Goal: Task Accomplishment & Management: Use online tool/utility

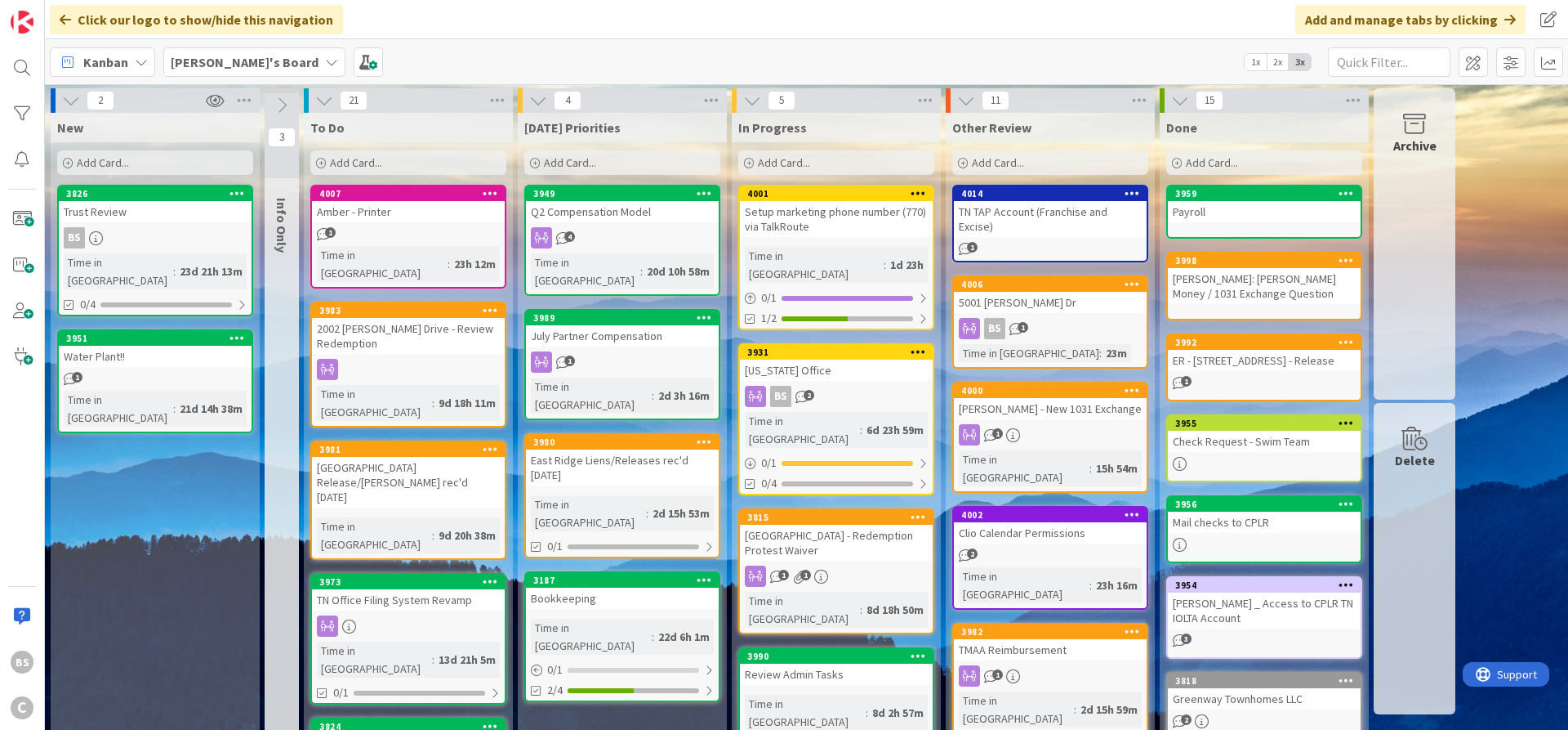
click at [236, 56] on b "[PERSON_NAME]'s Board" at bounding box center [245, 62] width 148 height 16
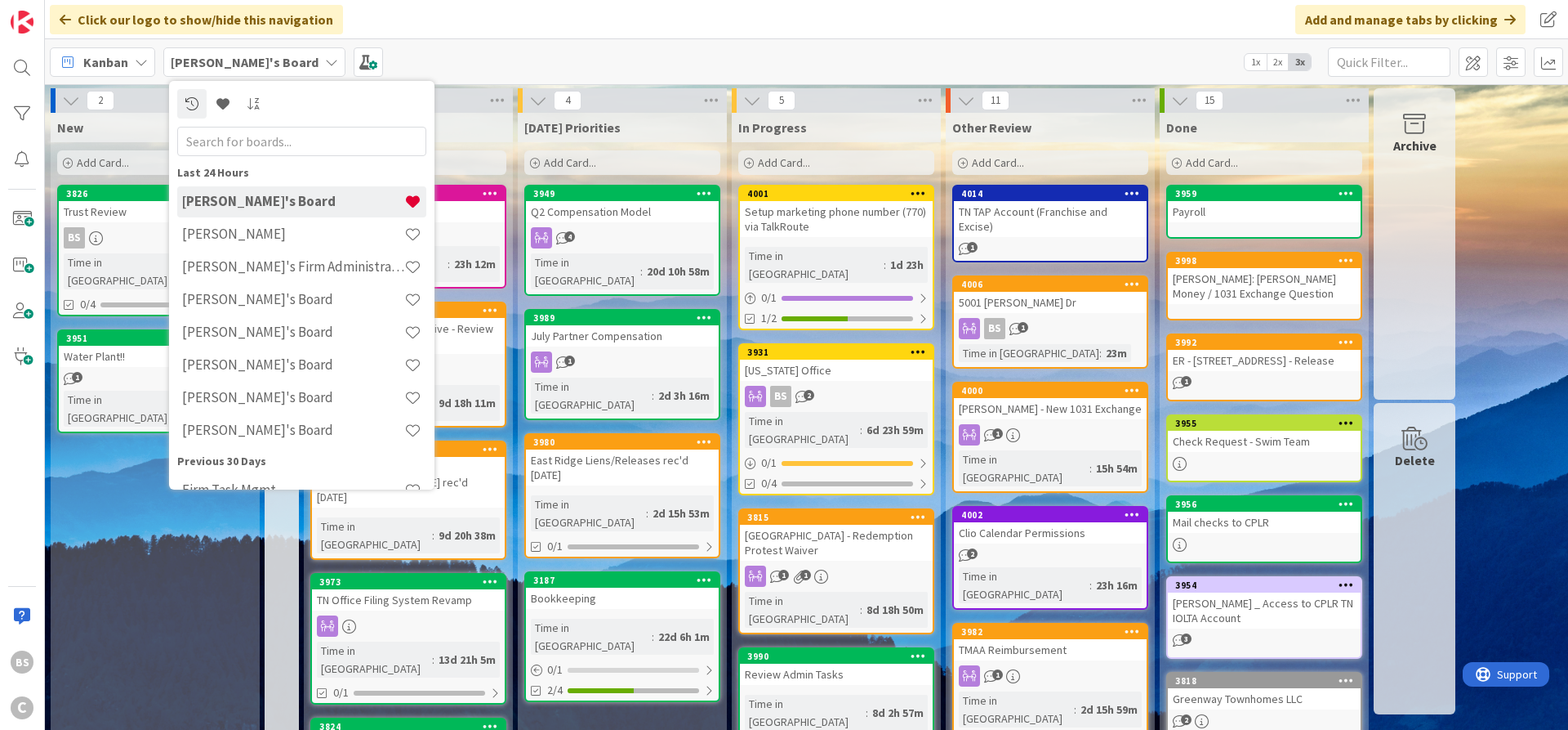
scroll to position [26, 0]
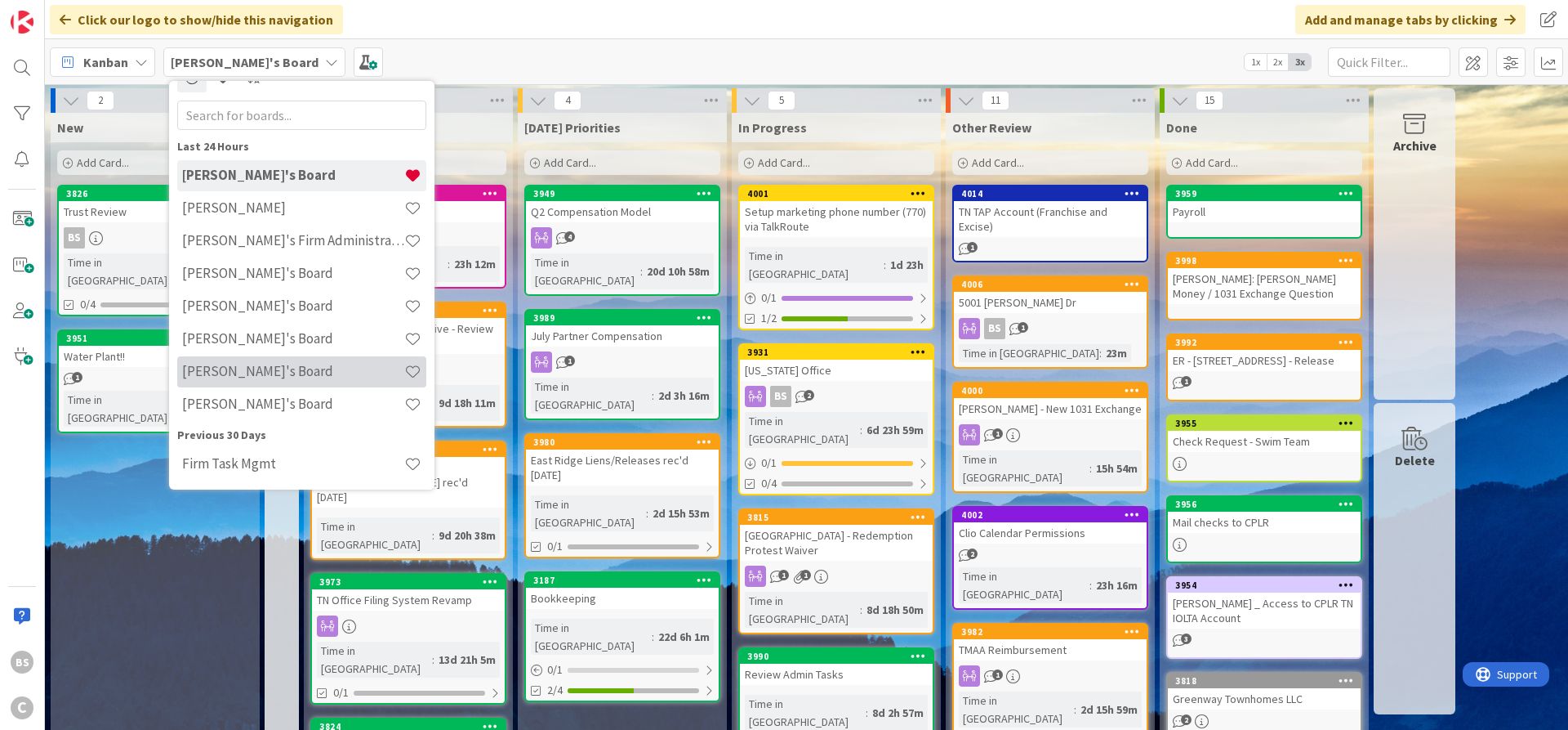
click at [243, 372] on h4 "[PERSON_NAME]'s Board" at bounding box center [292, 371] width 222 height 16
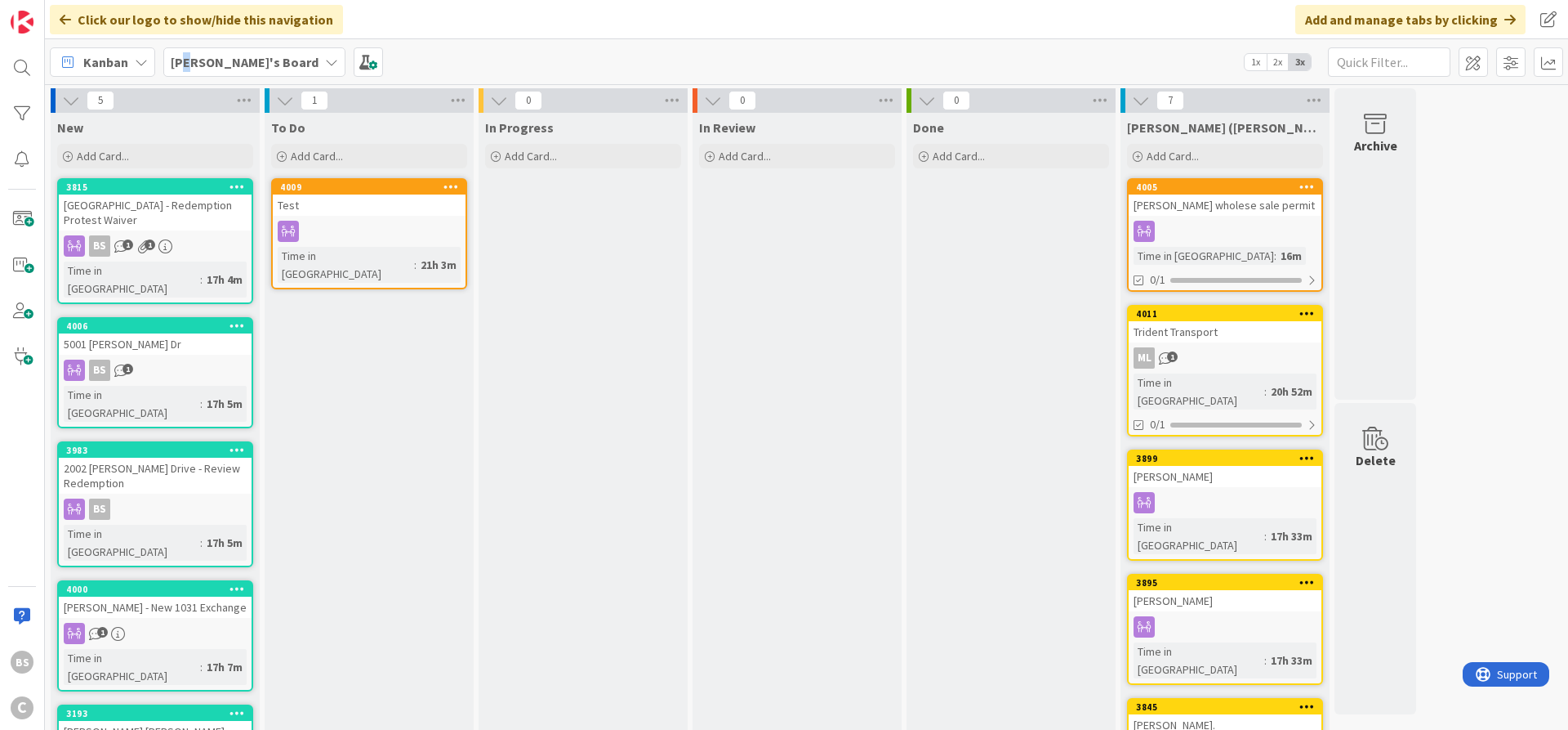
click at [190, 59] on b "[PERSON_NAME]'s Board" at bounding box center [245, 62] width 148 height 16
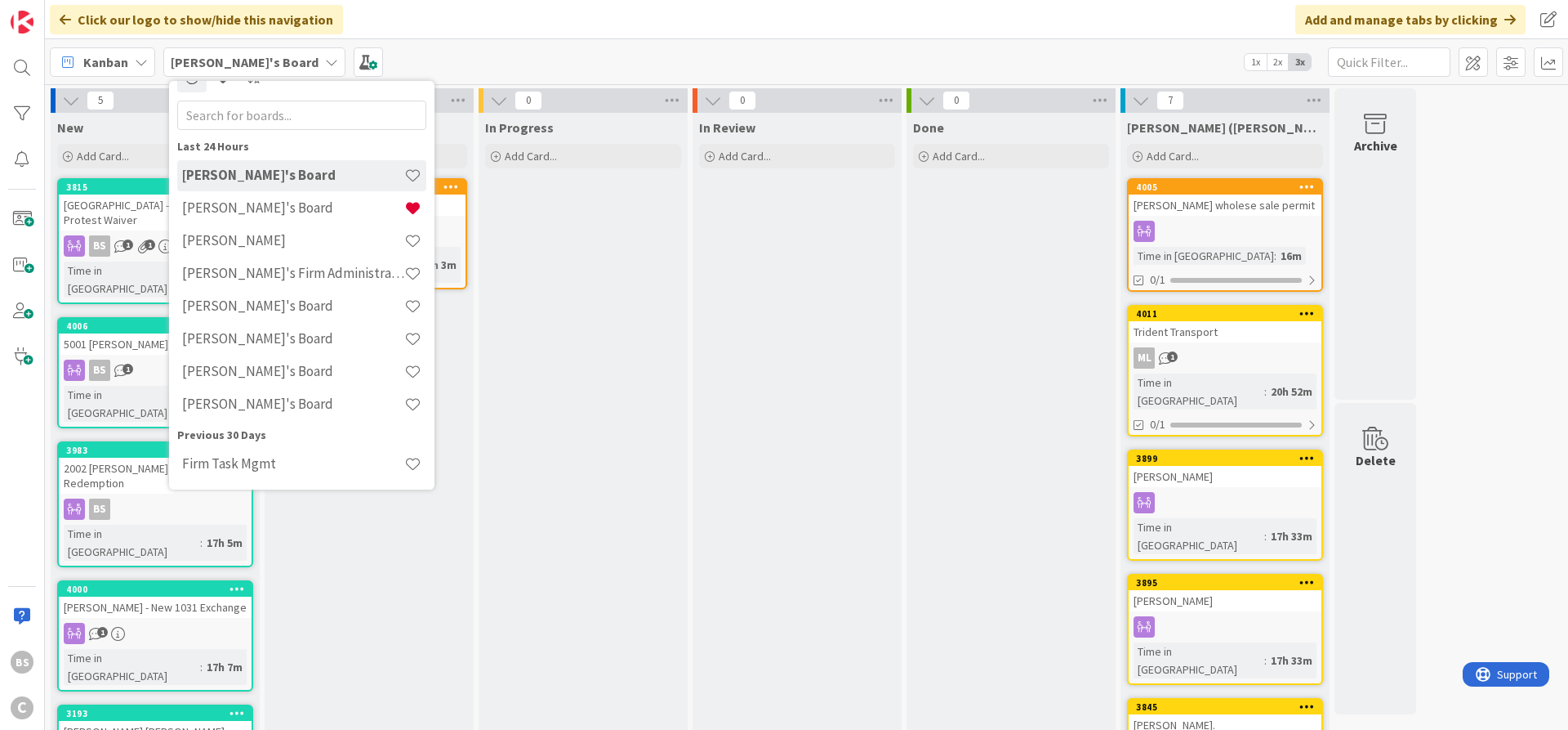
scroll to position [26, 0]
click at [252, 369] on h4 "[PERSON_NAME]'s Board" at bounding box center [292, 371] width 222 height 16
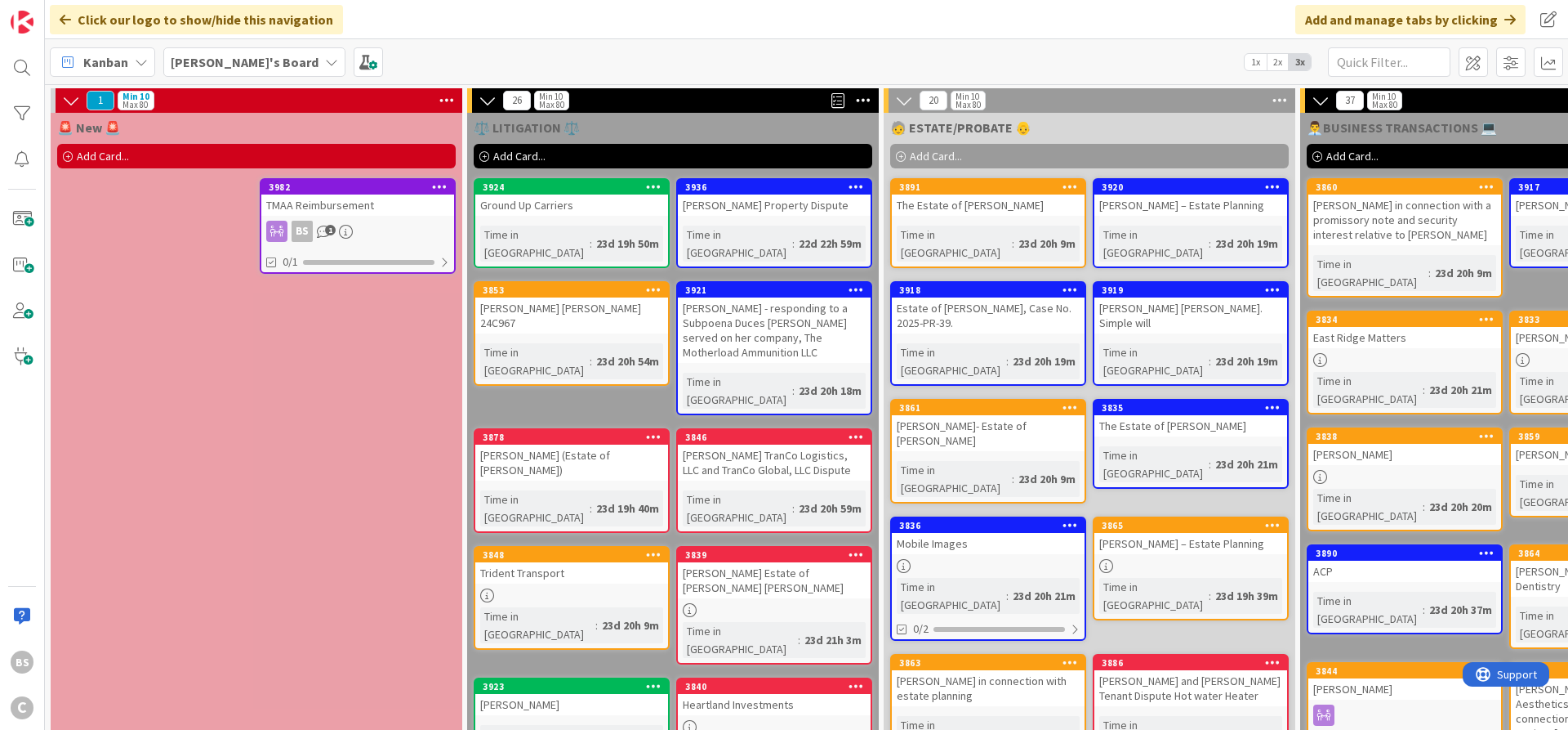
scroll to position [23, 0]
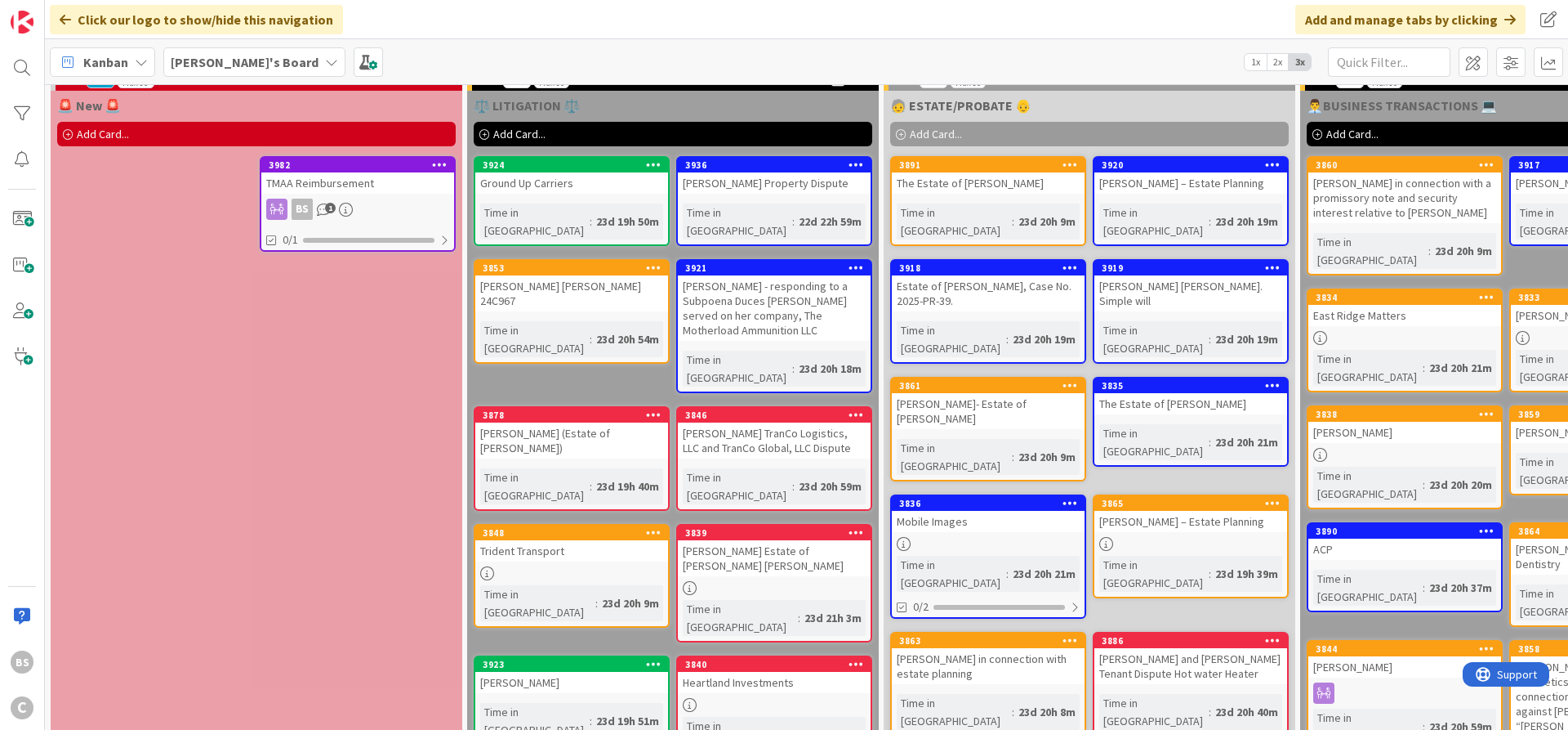
click at [225, 57] on b "[PERSON_NAME]'s Board" at bounding box center [245, 62] width 148 height 16
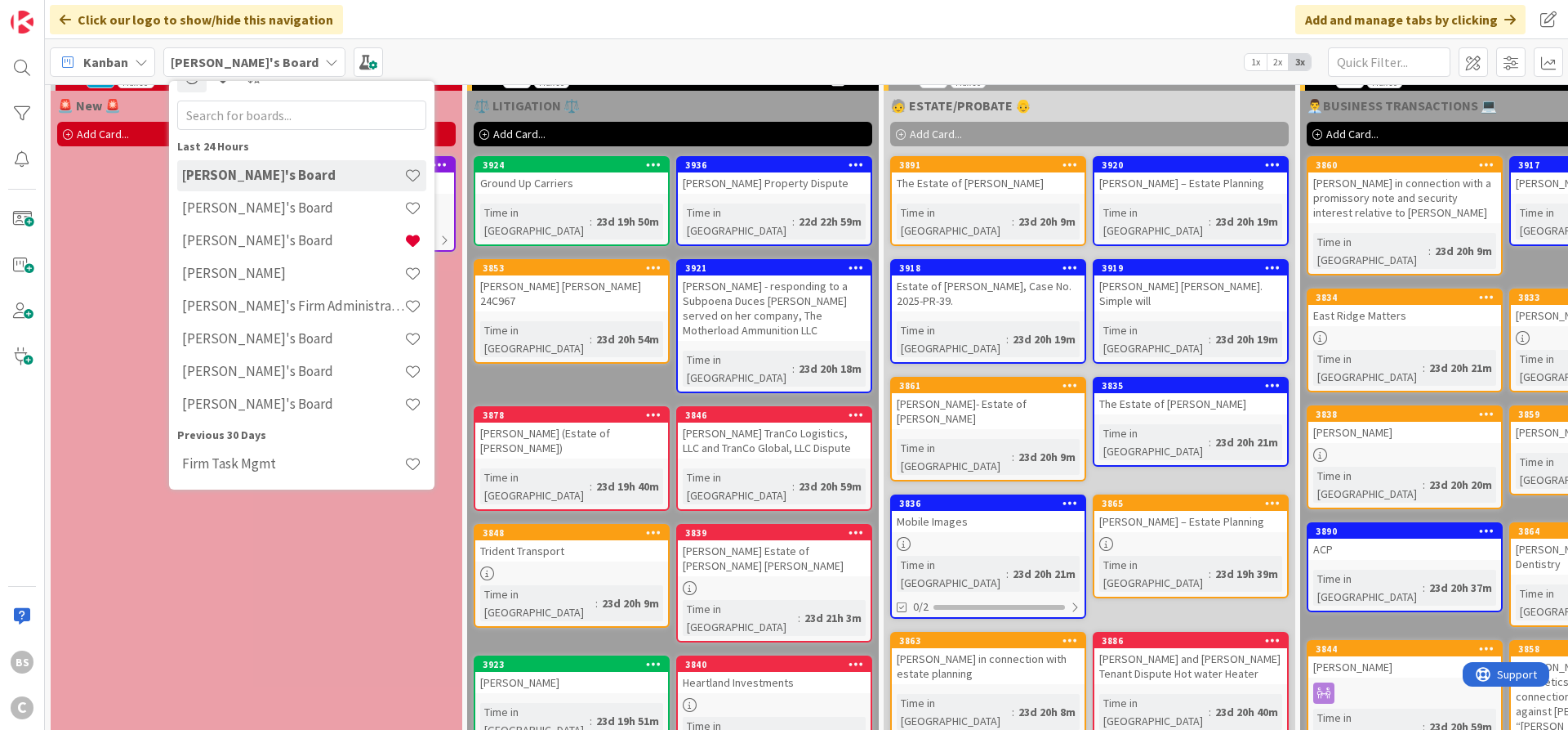
scroll to position [26, 0]
click at [216, 211] on h4 "[PERSON_NAME]'s Board" at bounding box center [292, 208] width 222 height 16
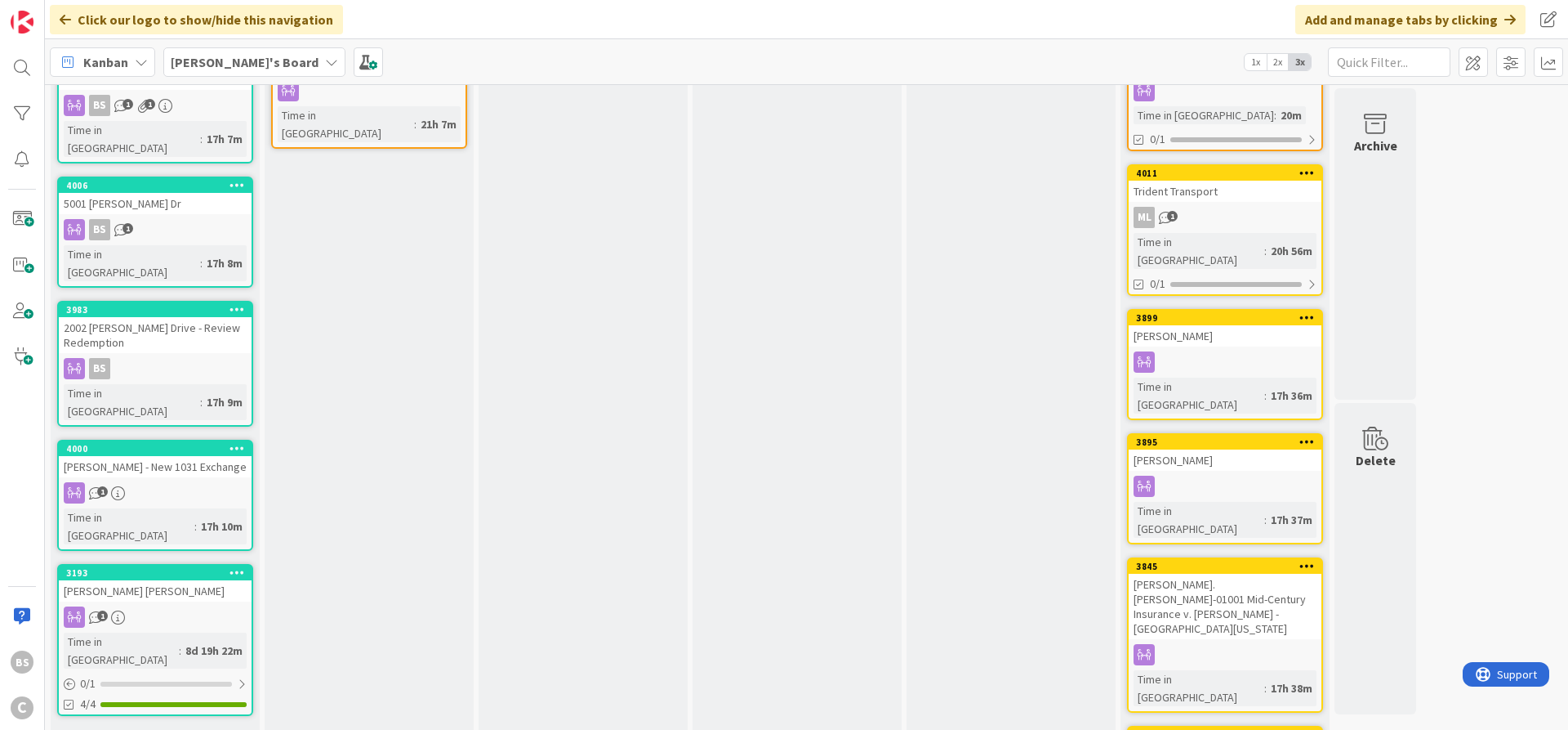
scroll to position [89, 0]
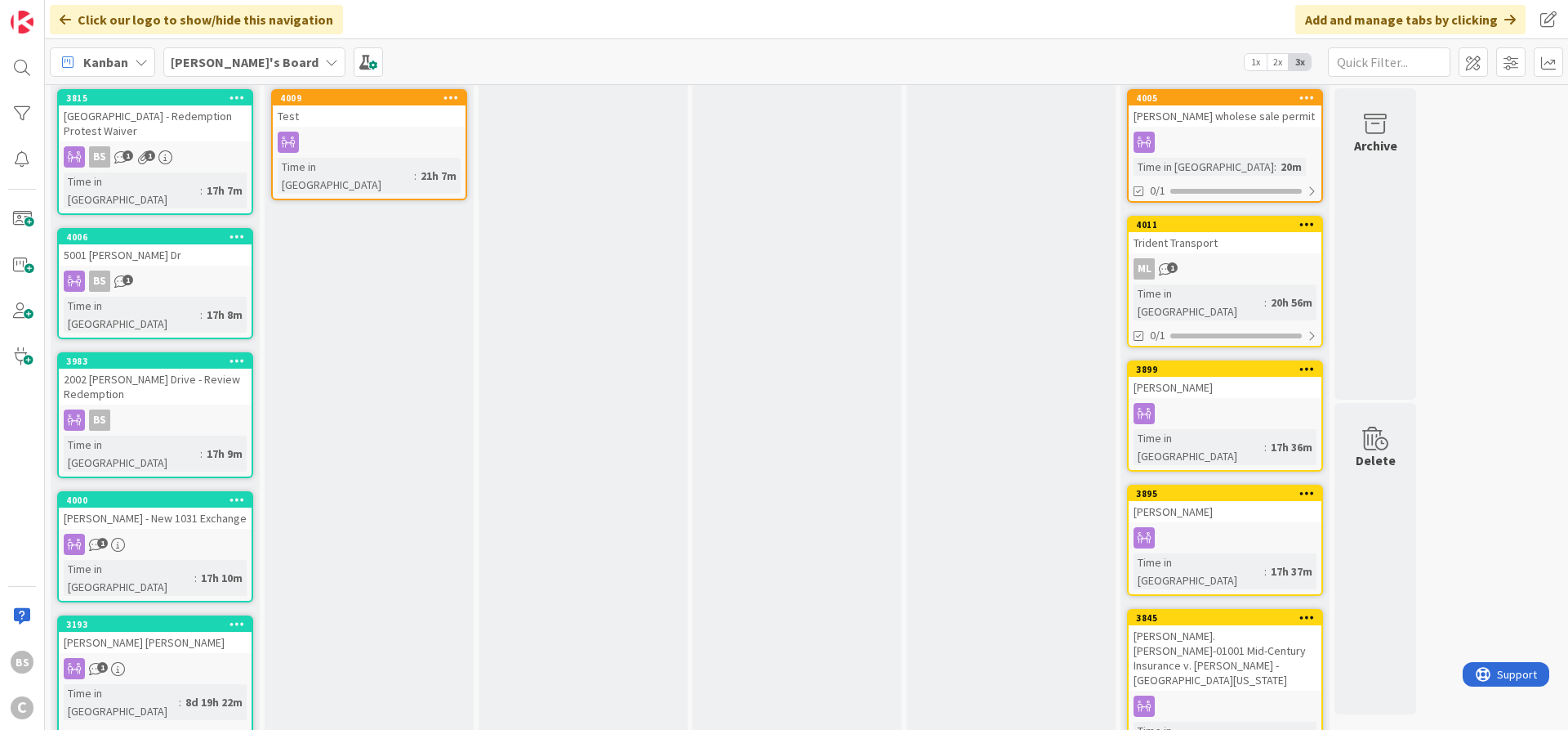
click at [1212, 230] on div "4011" at bounding box center [1229, 224] width 185 height 12
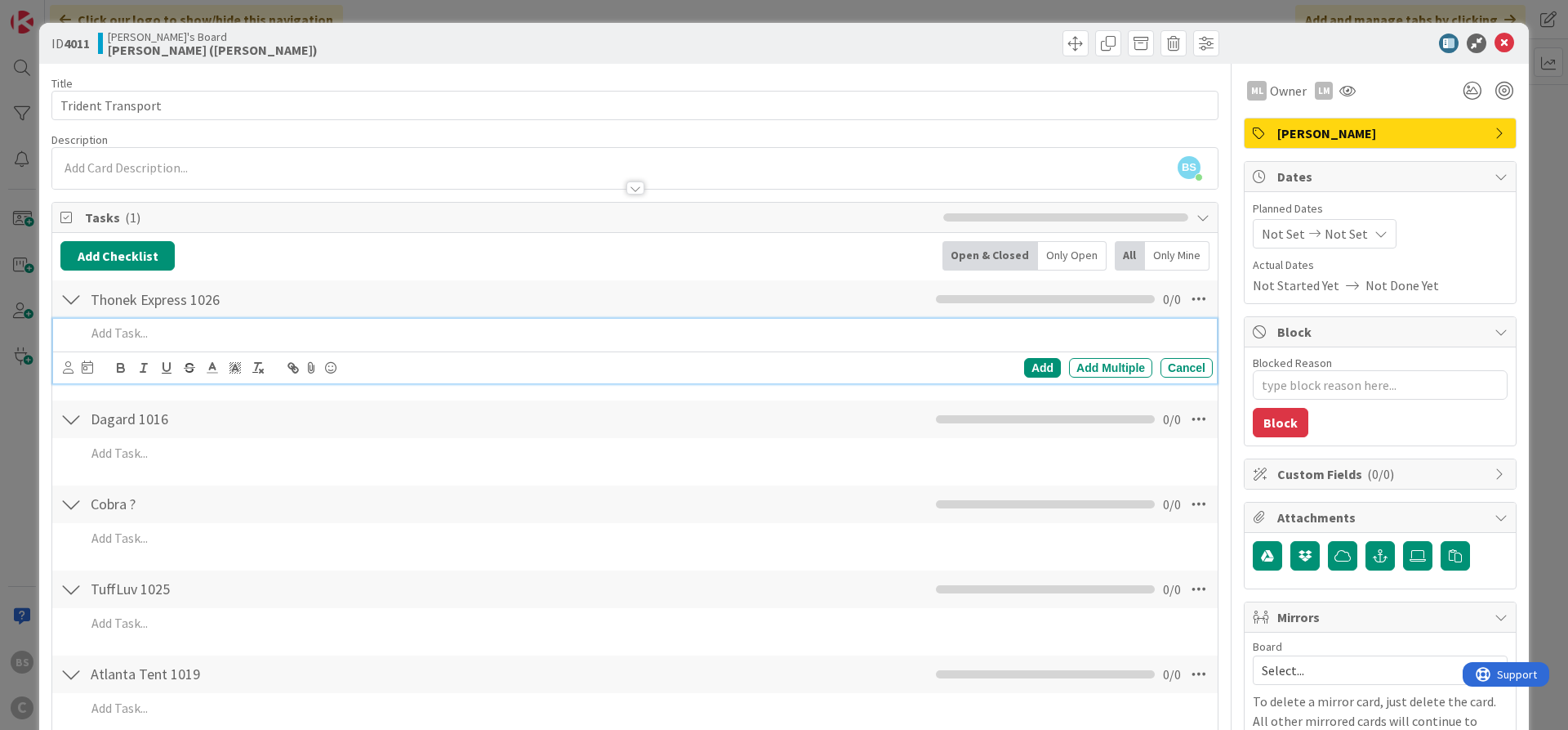
click at [109, 336] on p at bounding box center [646, 333] width 1121 height 19
click at [1193, 361] on div "Cancel" at bounding box center [1187, 368] width 52 height 20
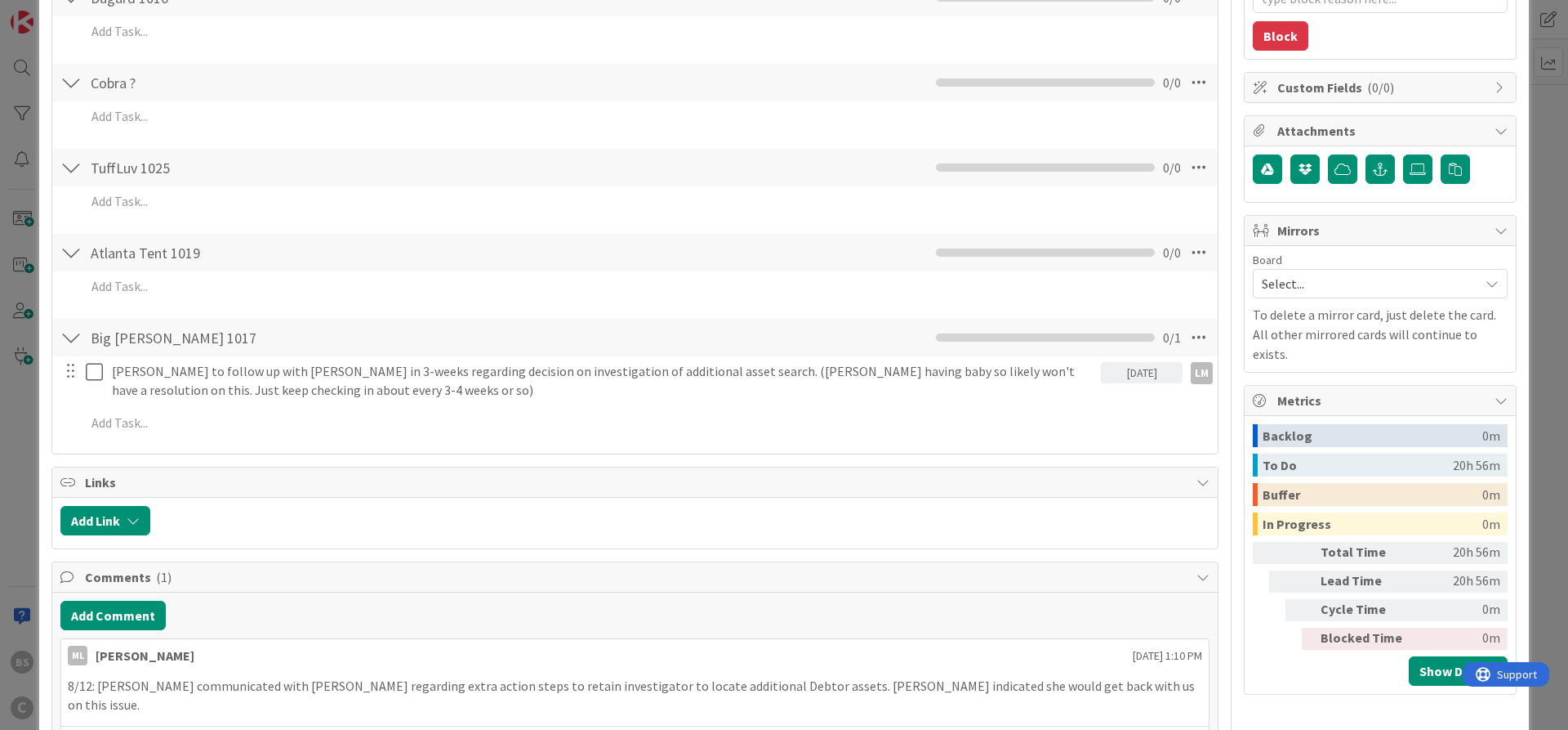
scroll to position [392, 0]
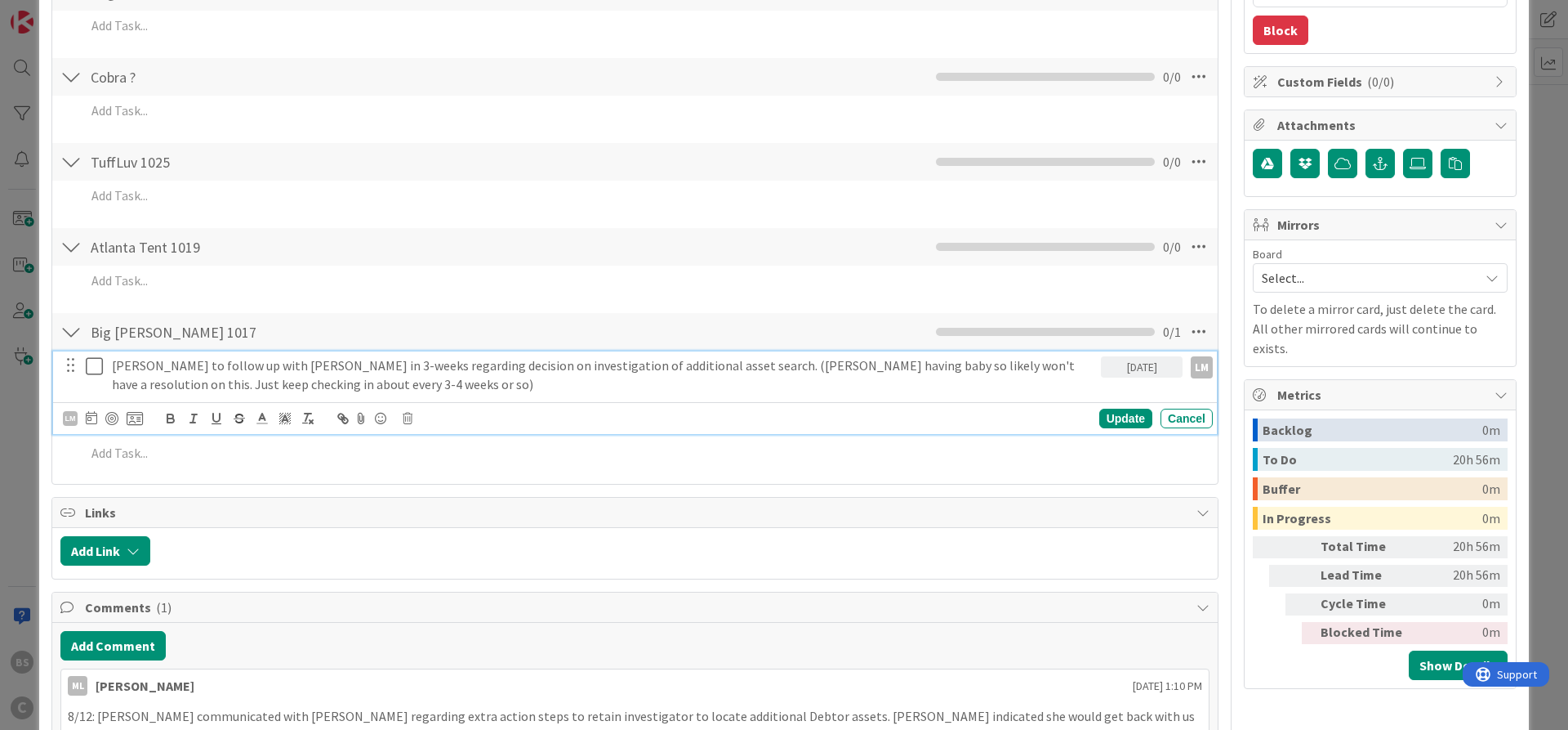
click at [190, 373] on p "[PERSON_NAME] to follow up with [PERSON_NAME] in 3-weeks regarding decision on …" at bounding box center [603, 374] width 982 height 37
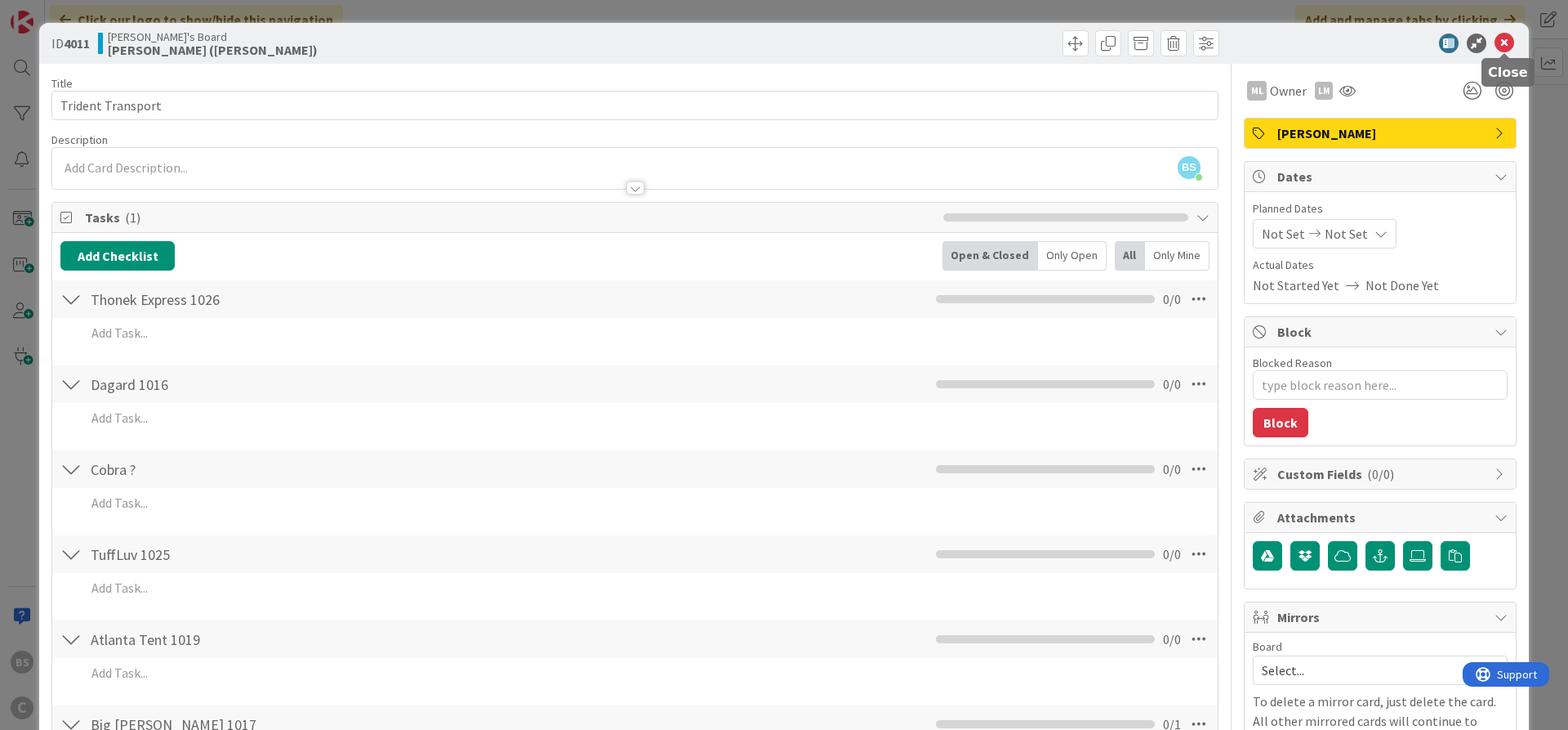
click at [1506, 35] on icon at bounding box center [1505, 43] width 20 height 20
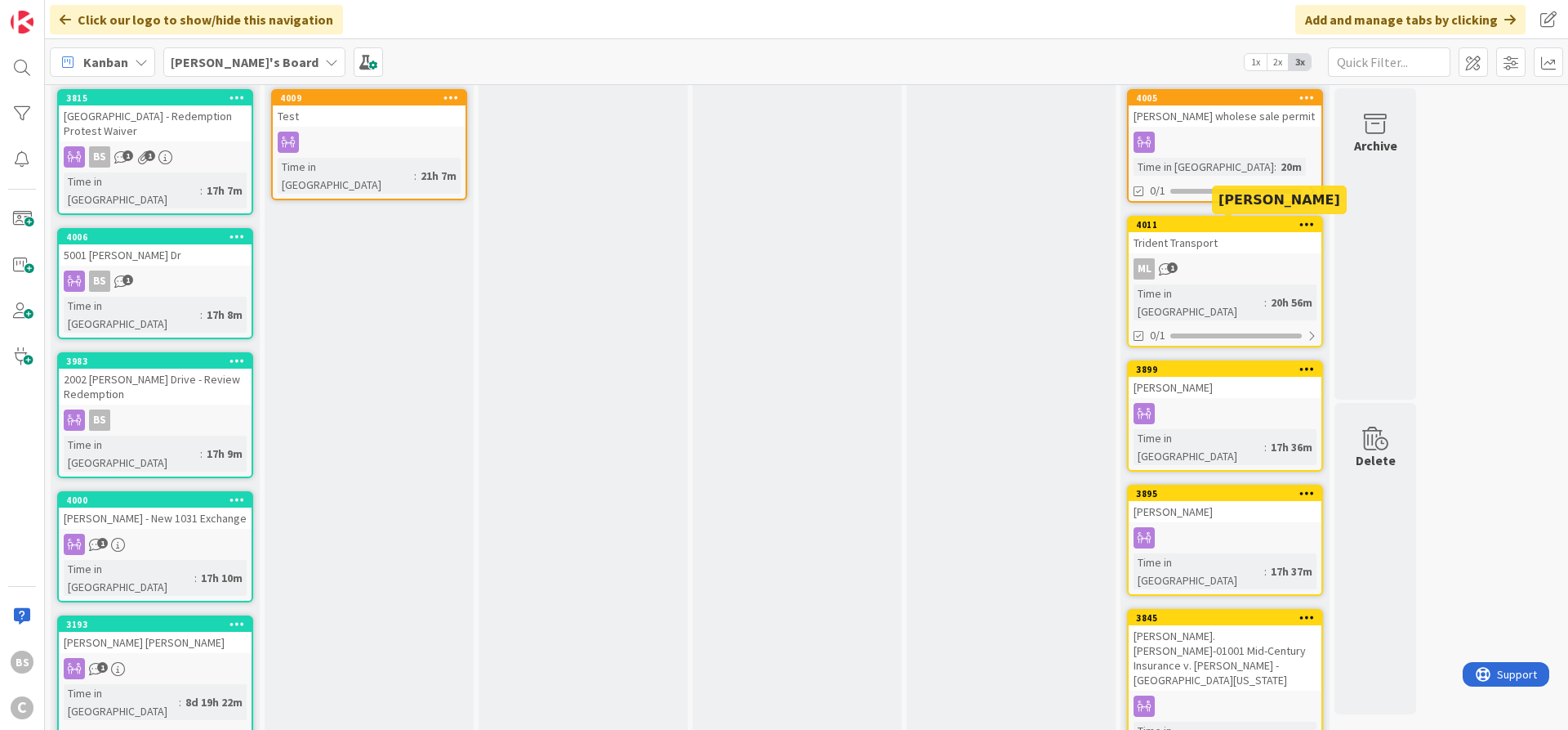
click at [1197, 221] on div "4011" at bounding box center [1229, 224] width 185 height 12
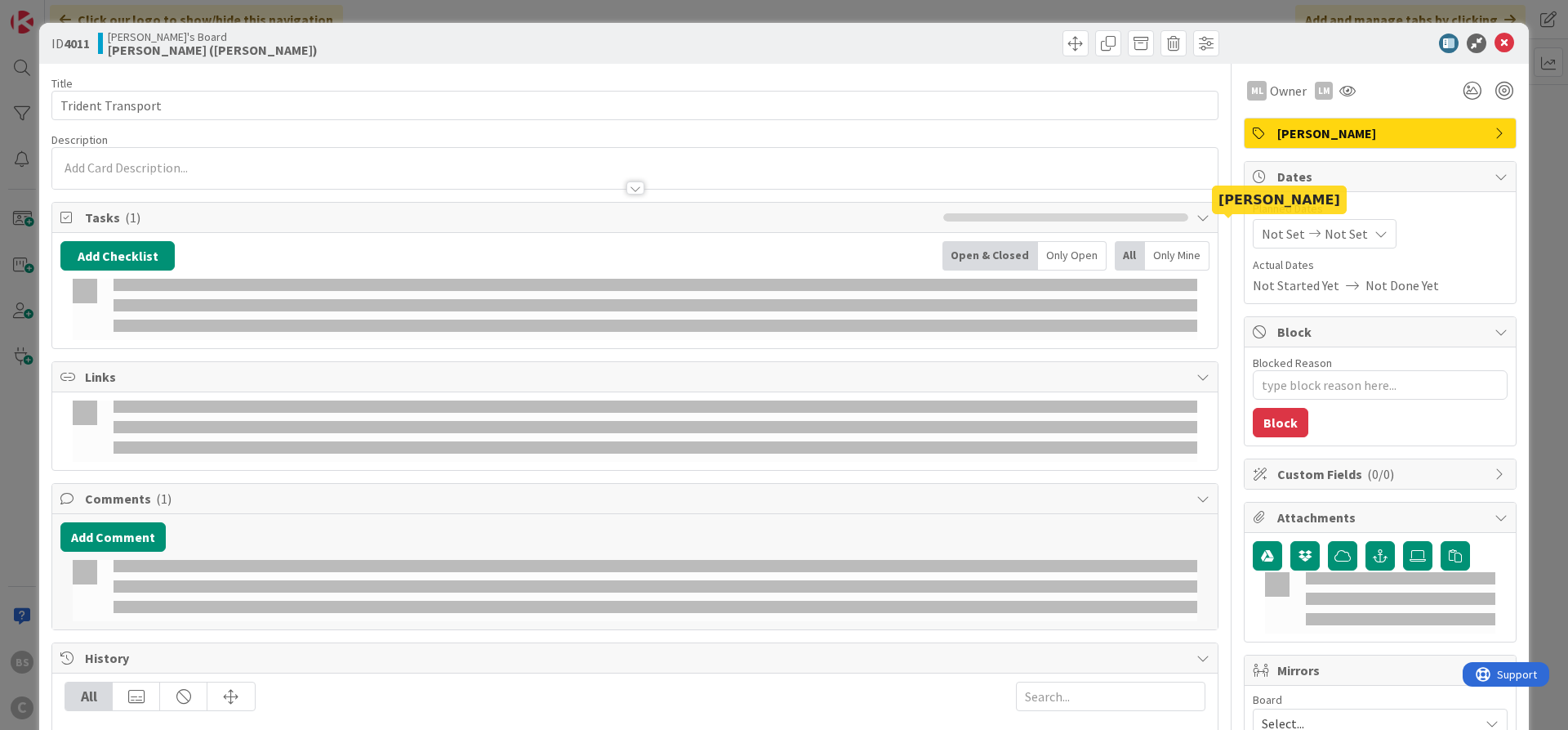
type textarea "x"
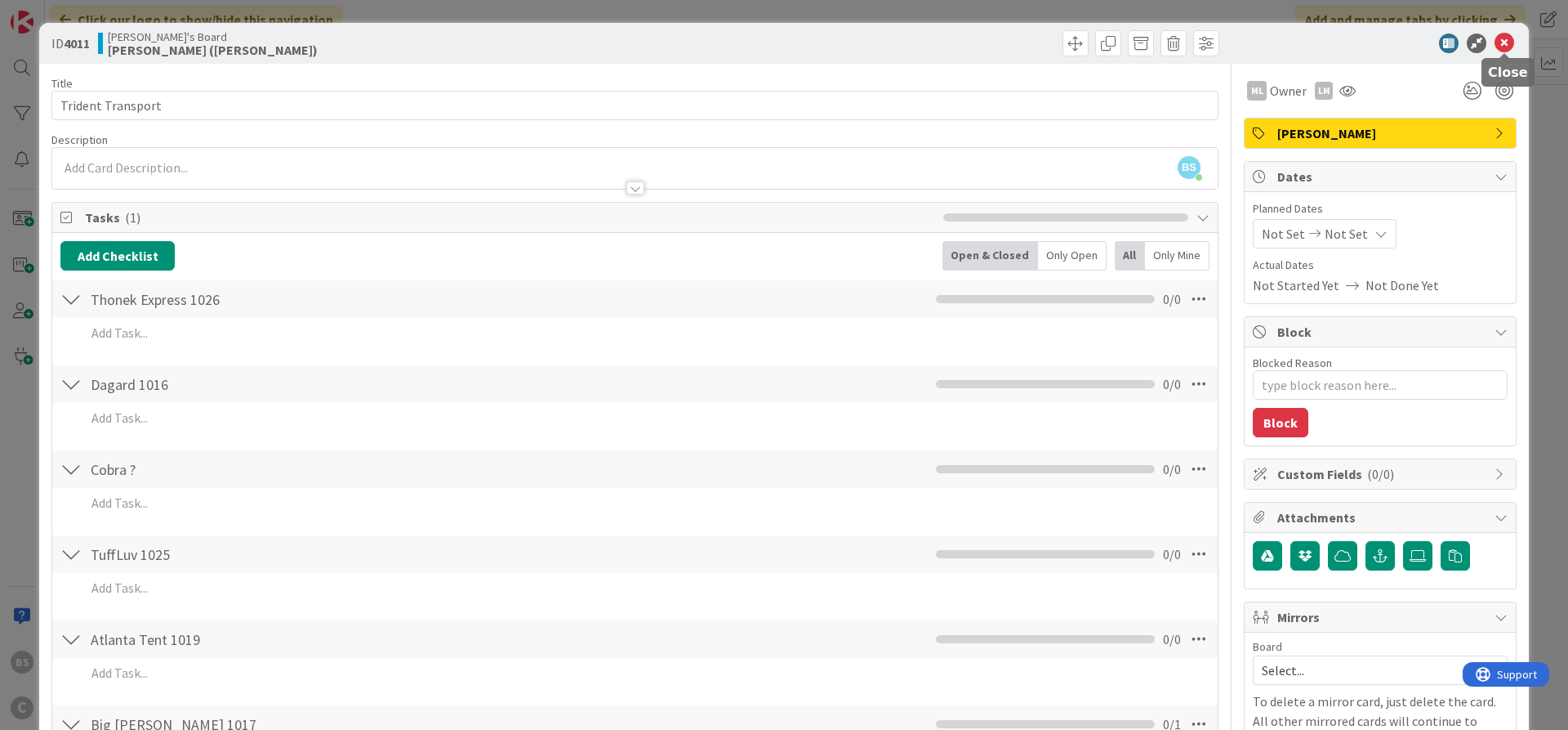
click at [1510, 38] on icon at bounding box center [1505, 43] width 20 height 20
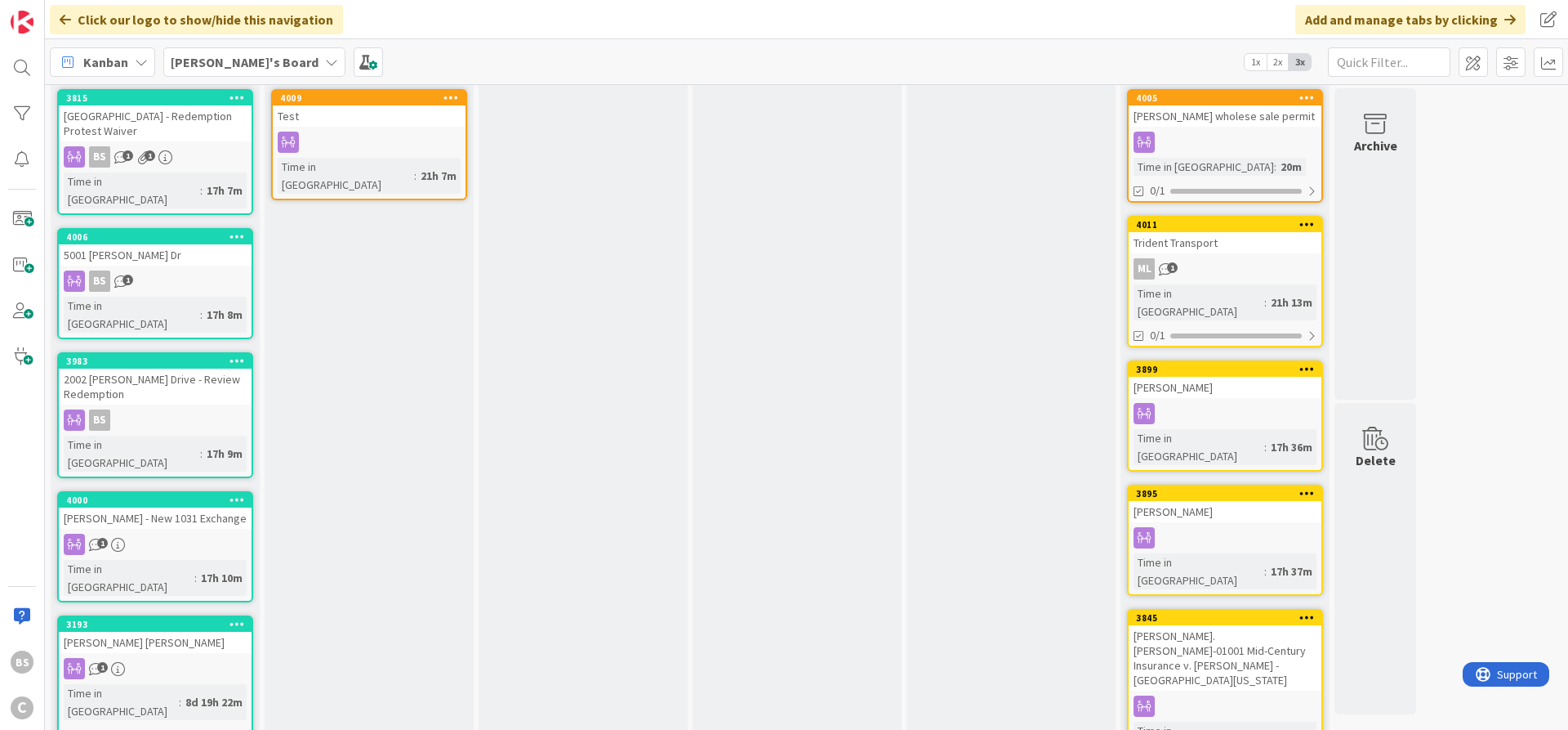
click at [237, 65] on b "[PERSON_NAME]'s Board" at bounding box center [245, 62] width 148 height 16
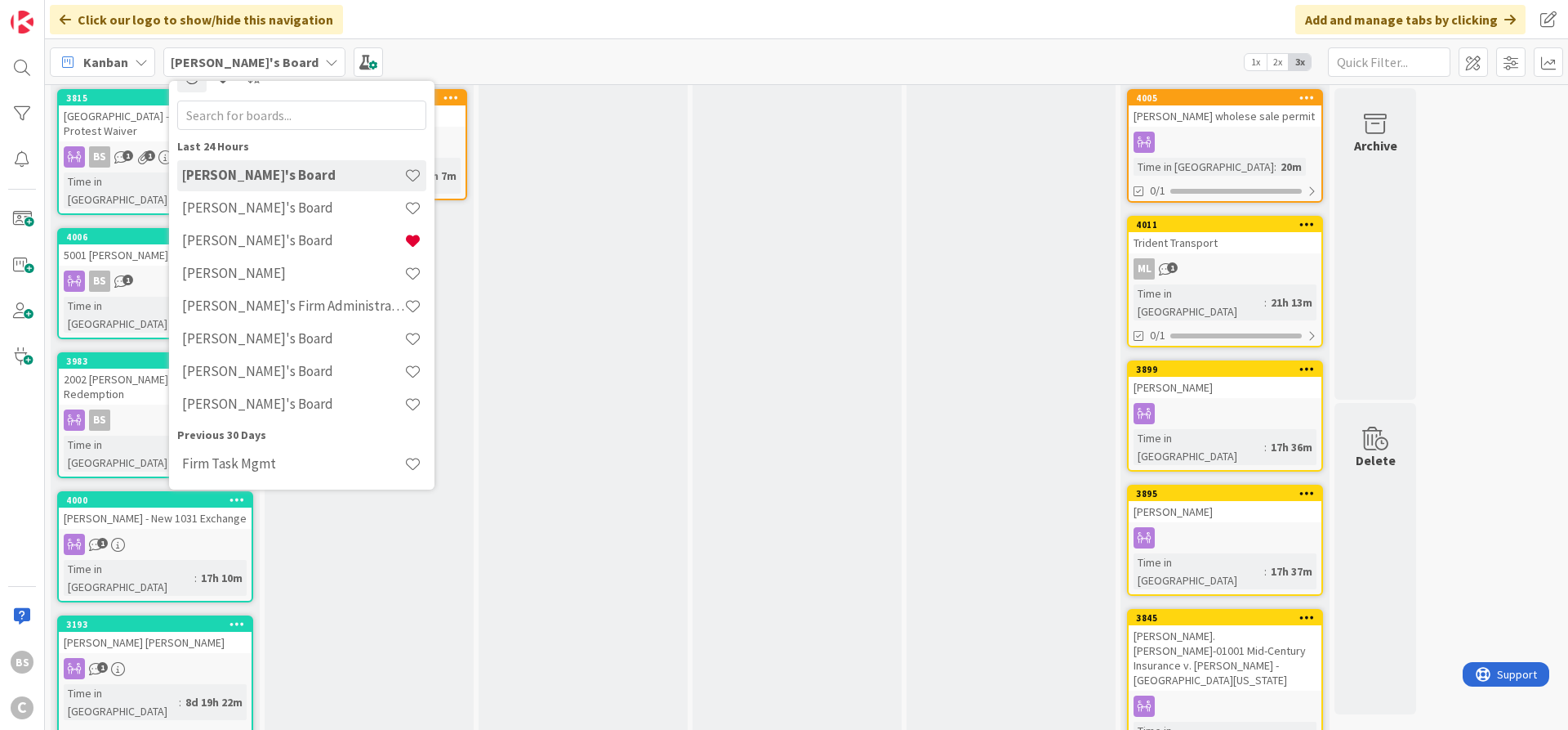
click at [667, 312] on div "In Progress Add Card..." at bounding box center [583, 532] width 209 height 1017
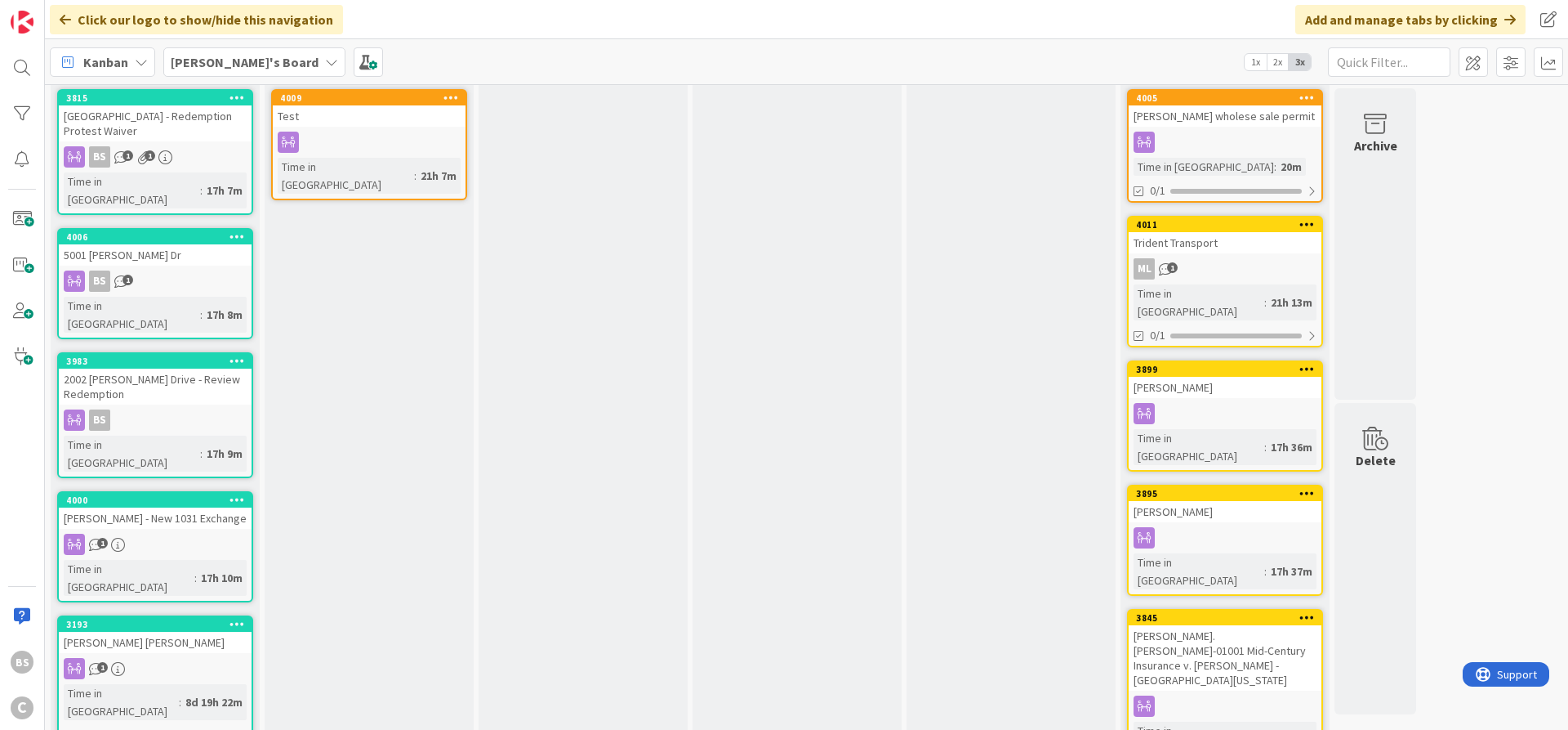
click at [200, 58] on b "[PERSON_NAME]'s Board" at bounding box center [245, 62] width 148 height 16
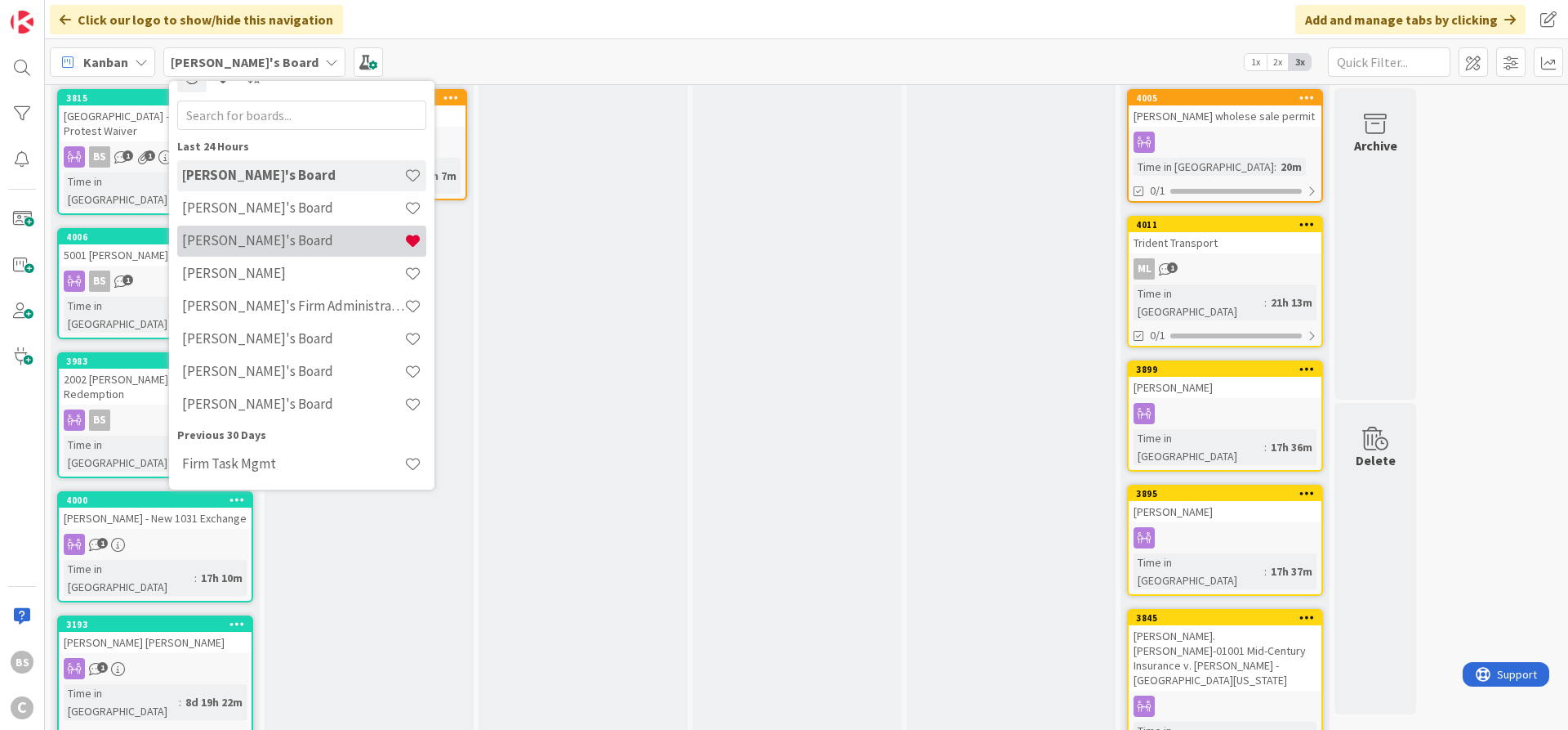
click at [231, 244] on h4 "[PERSON_NAME]'s Board" at bounding box center [292, 240] width 222 height 16
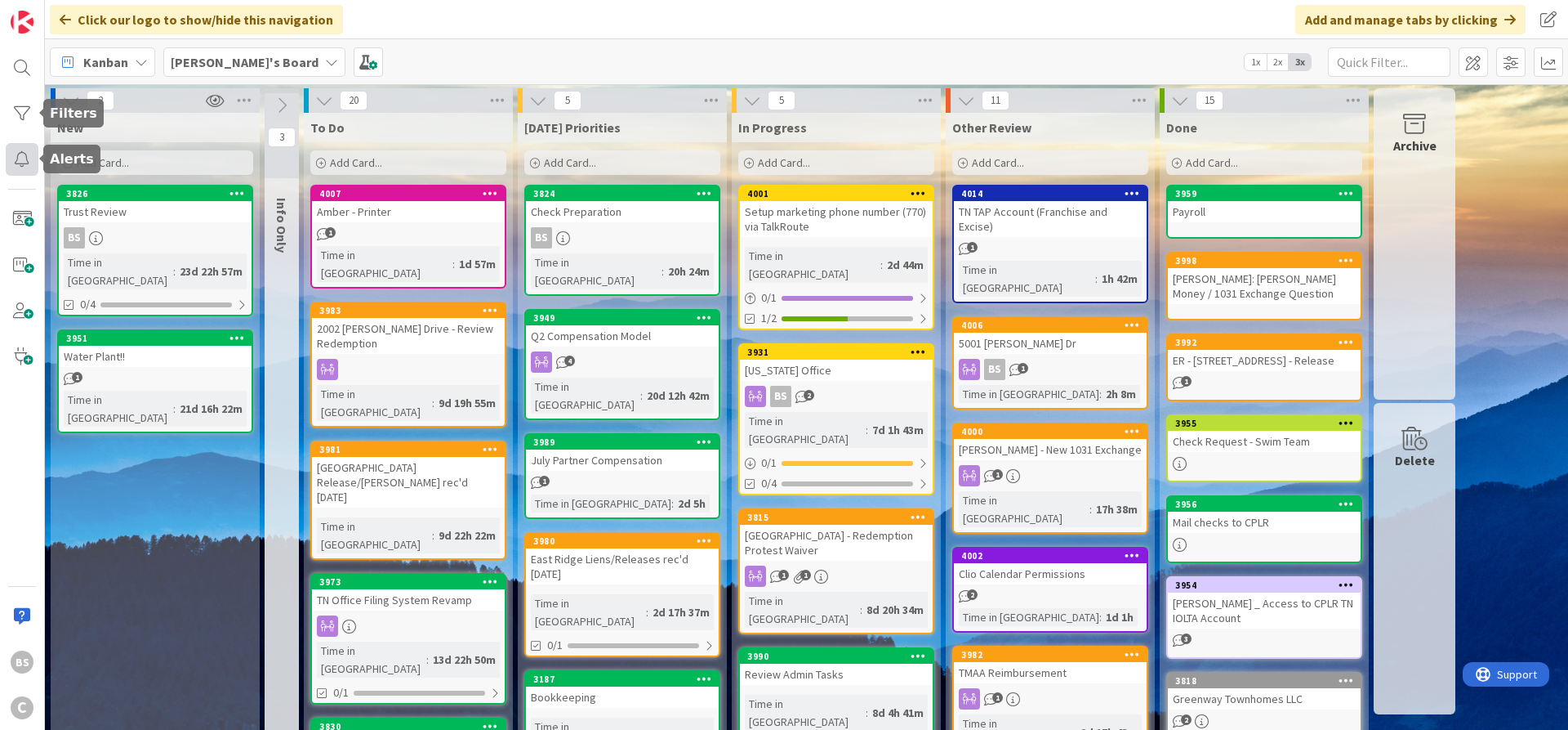
click at [19, 160] on div at bounding box center [22, 159] width 32 height 32
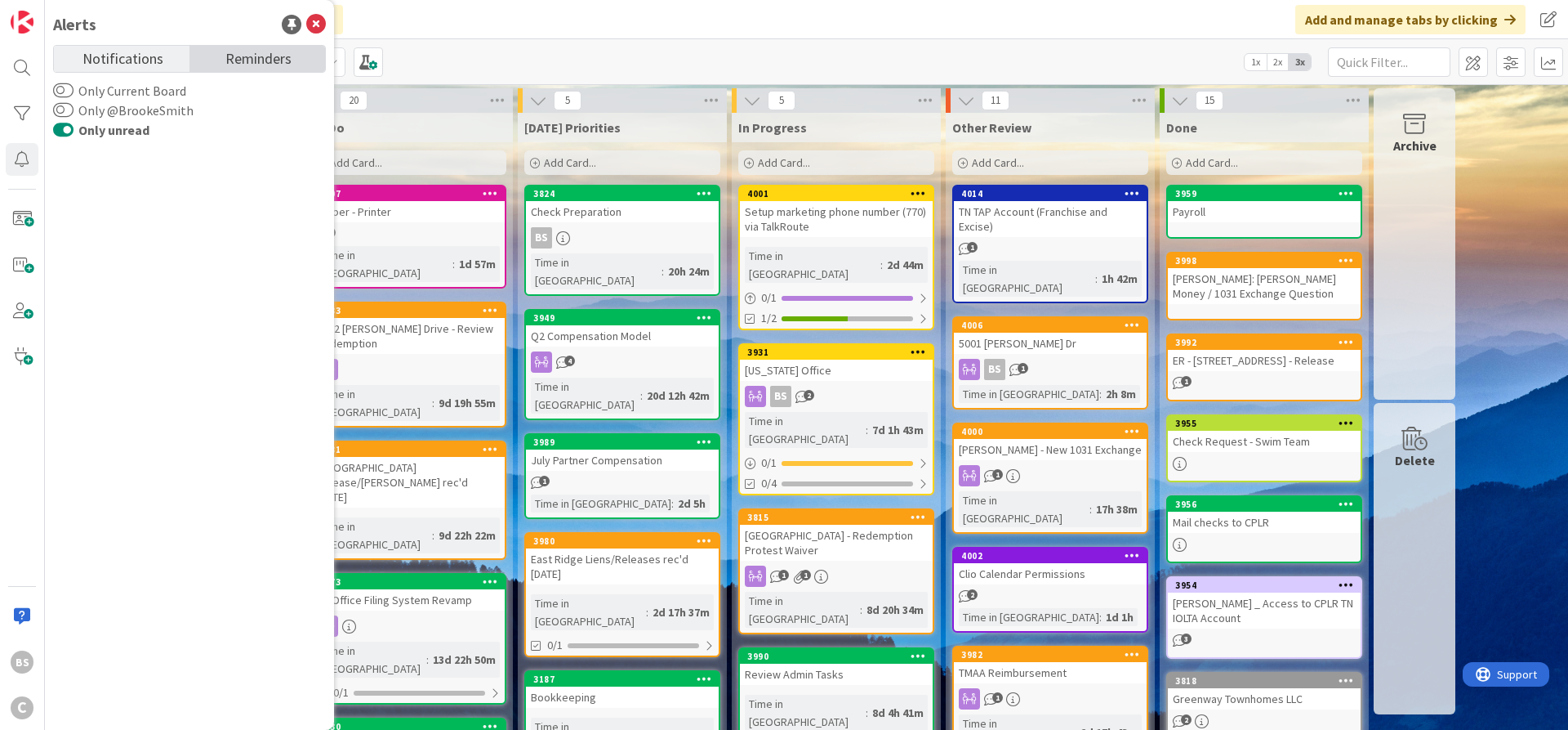
click at [245, 59] on span "Reminders" at bounding box center [259, 57] width 67 height 23
click at [124, 66] on span "Notifications" at bounding box center [123, 57] width 81 height 23
click at [318, 30] on icon at bounding box center [317, 24] width 20 height 20
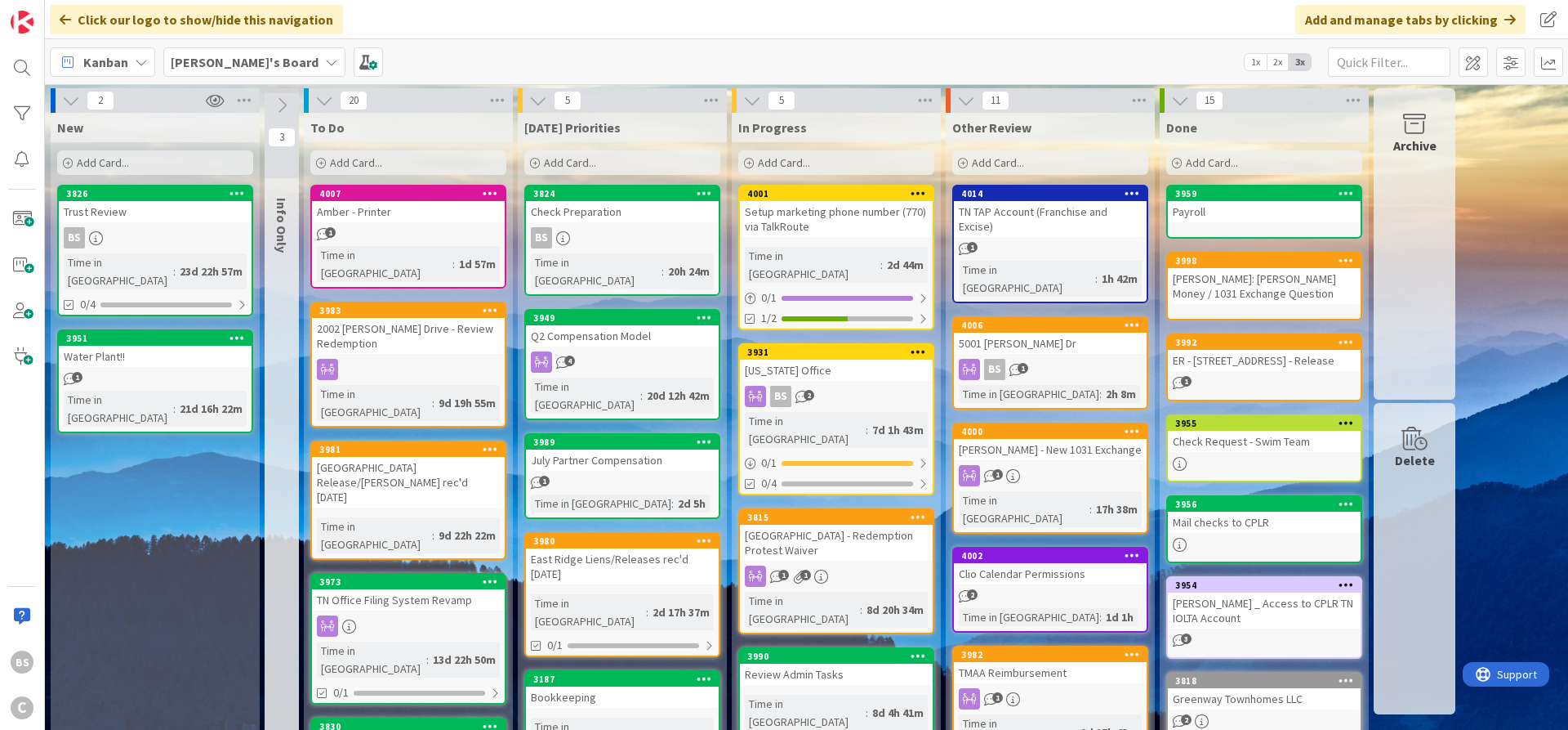
click at [594, 58] on div "[PERSON_NAME]'s Board 1x 2x 3x" at bounding box center [806, 62] width 1523 height 45
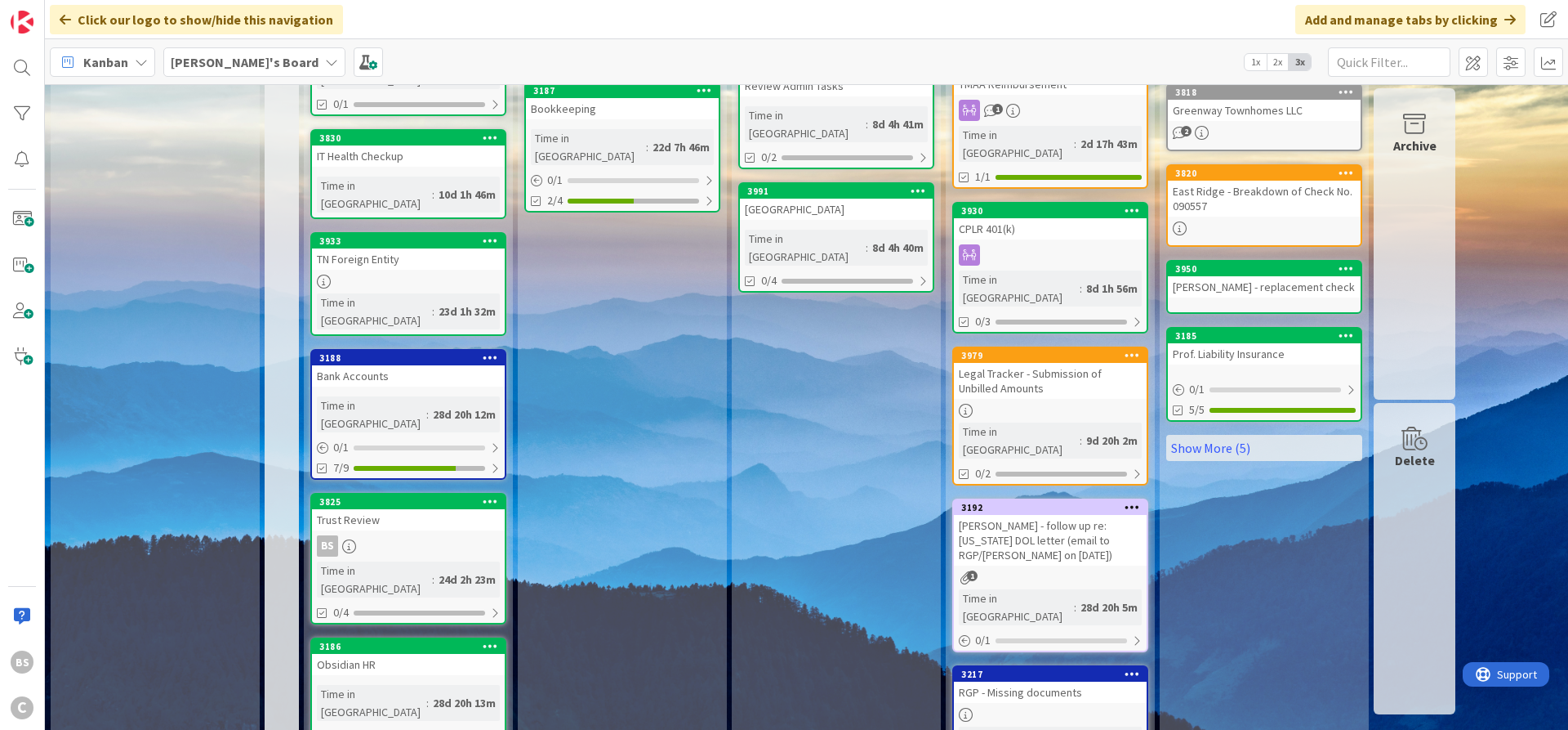
scroll to position [694, 0]
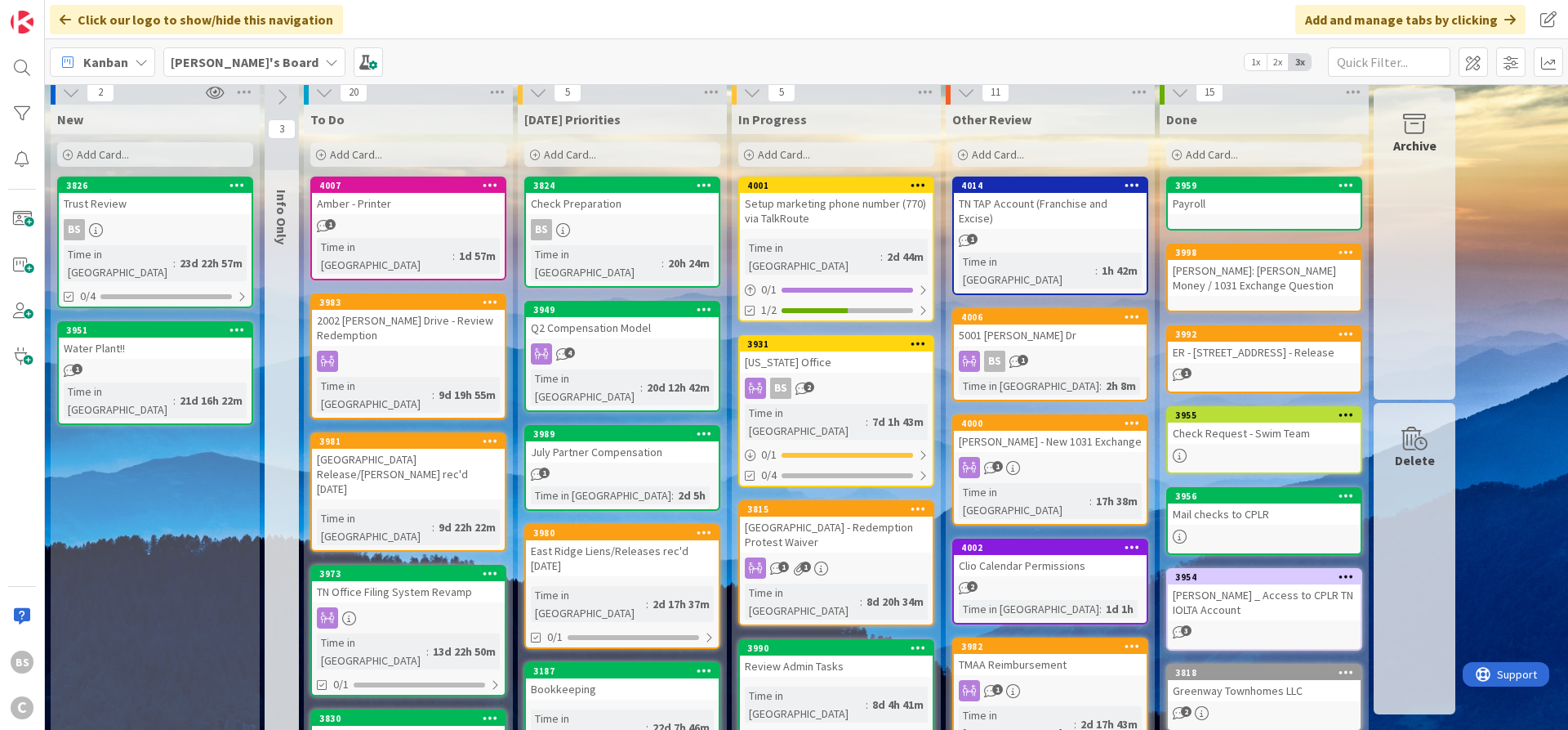
scroll to position [0, 0]
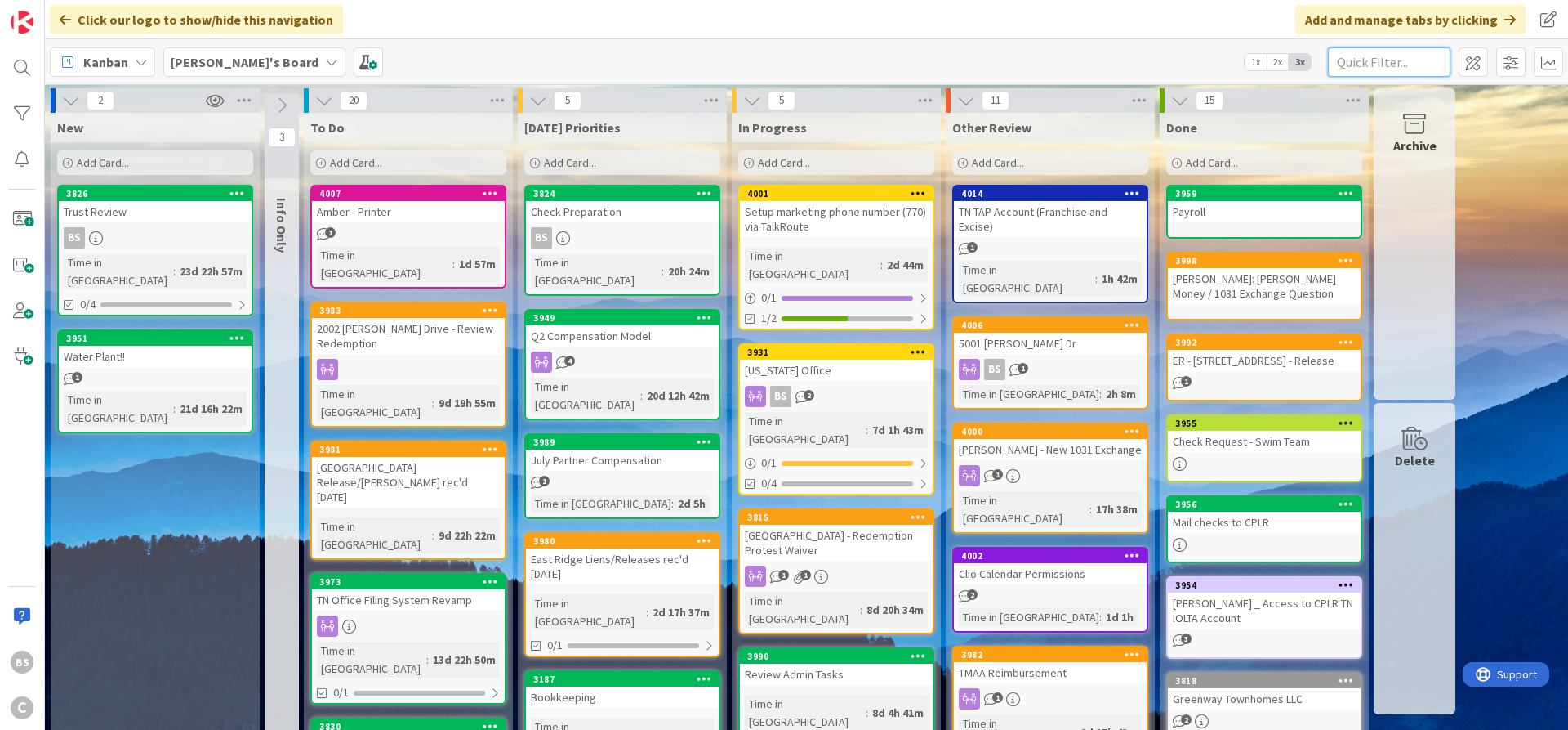
click at [1382, 69] on input "text" at bounding box center [1389, 62] width 122 height 30
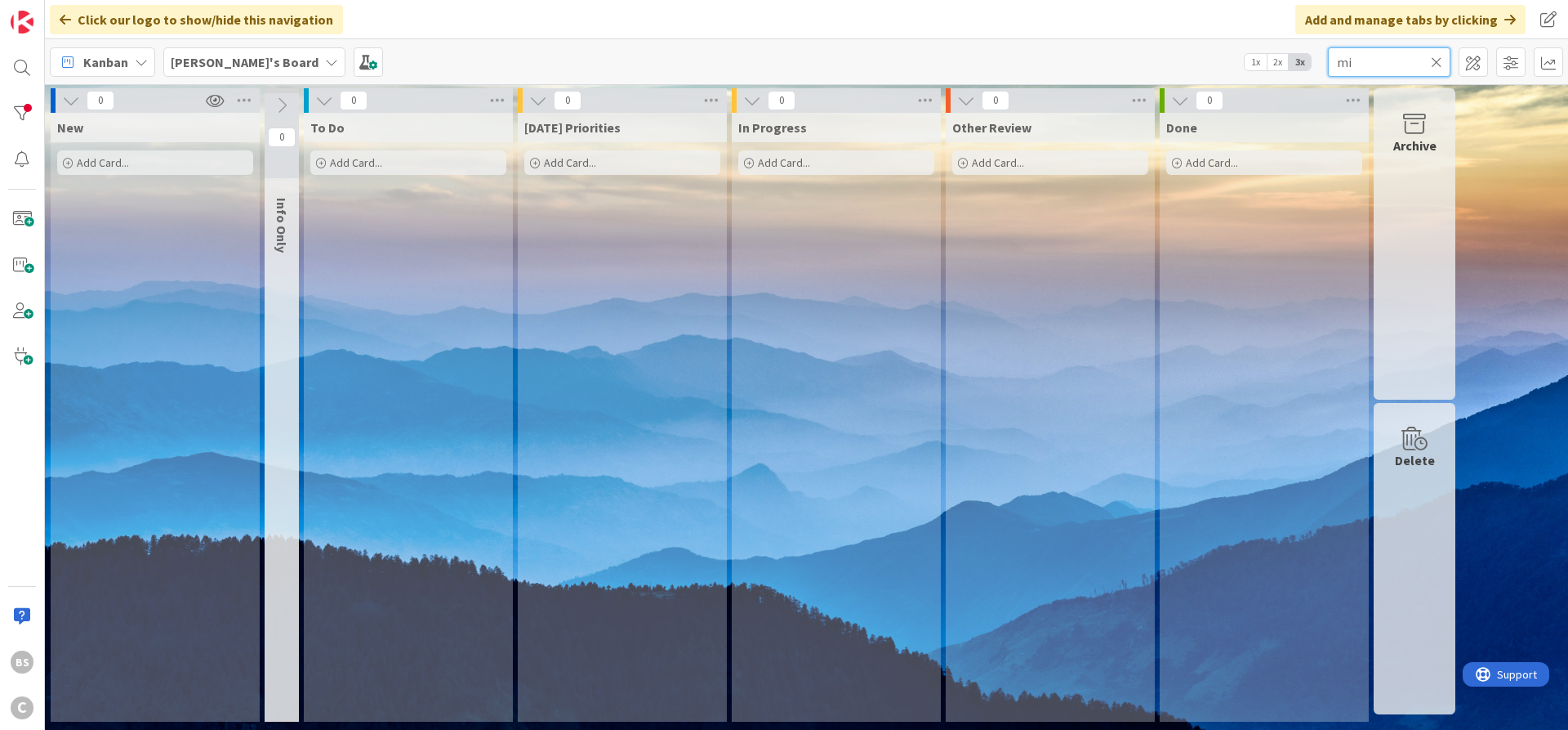
type input "m"
type input "j"
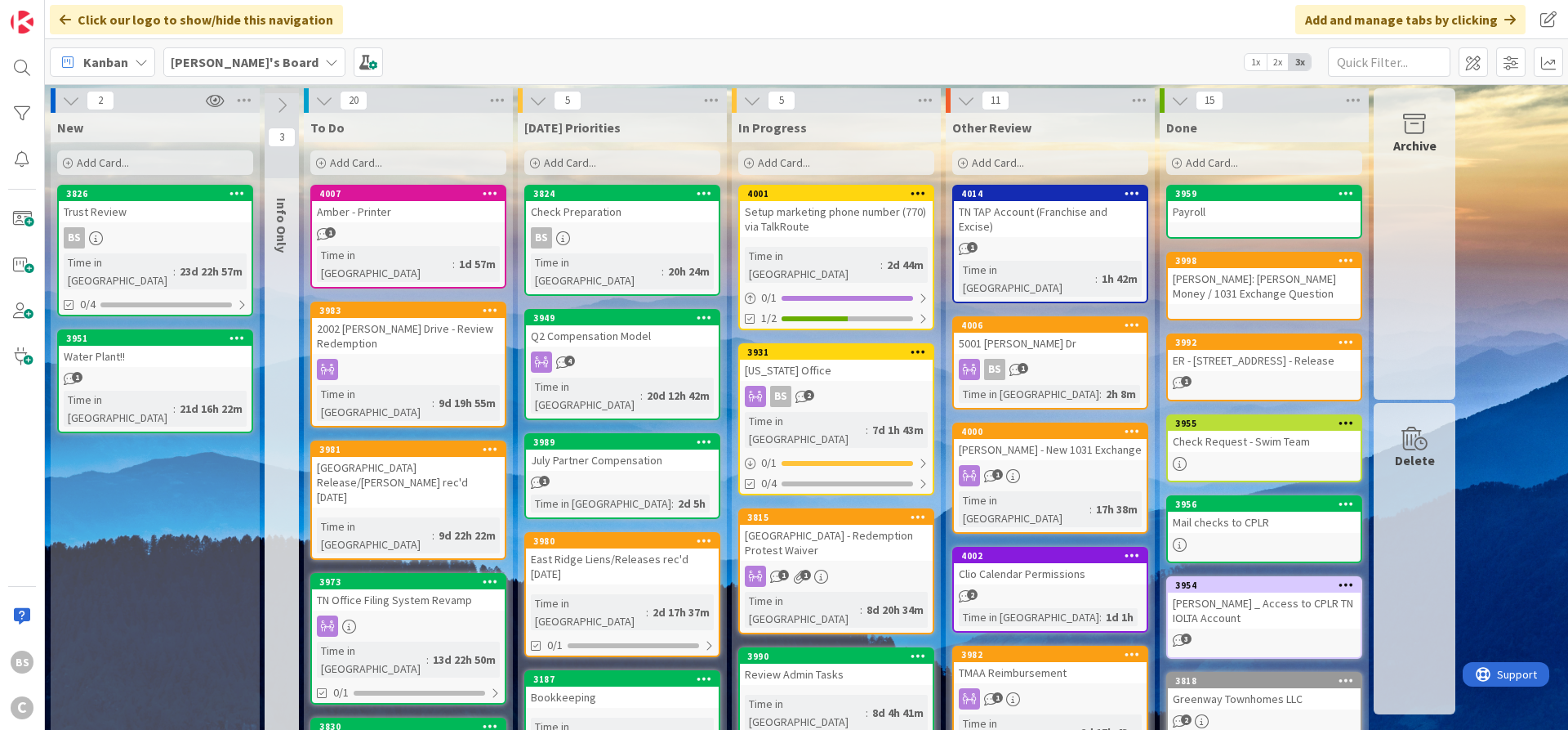
click at [360, 163] on span "Add Card..." at bounding box center [356, 163] width 52 height 14
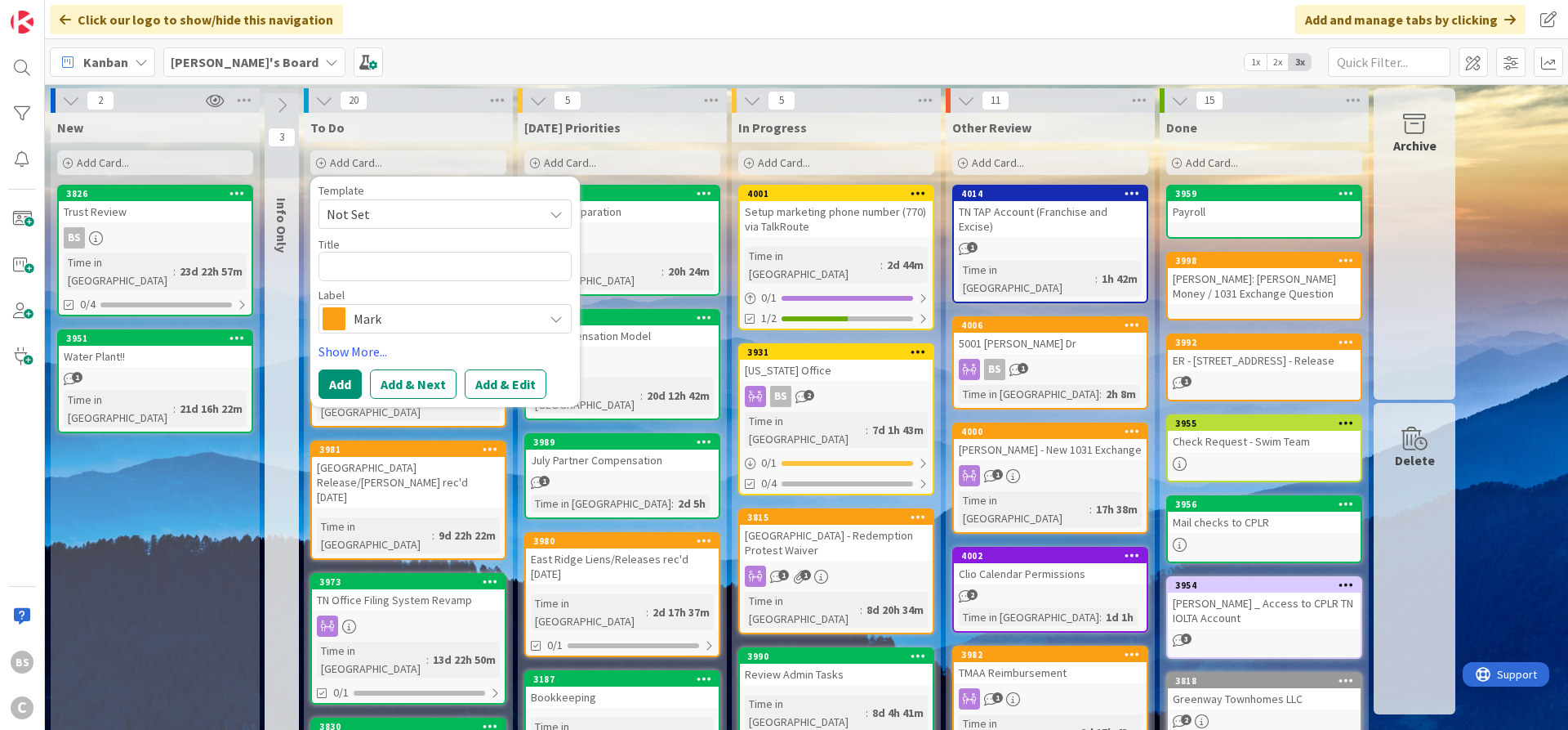
type textarea "x"
type textarea "R"
type textarea "x"
type textarea "RE"
type textarea "x"
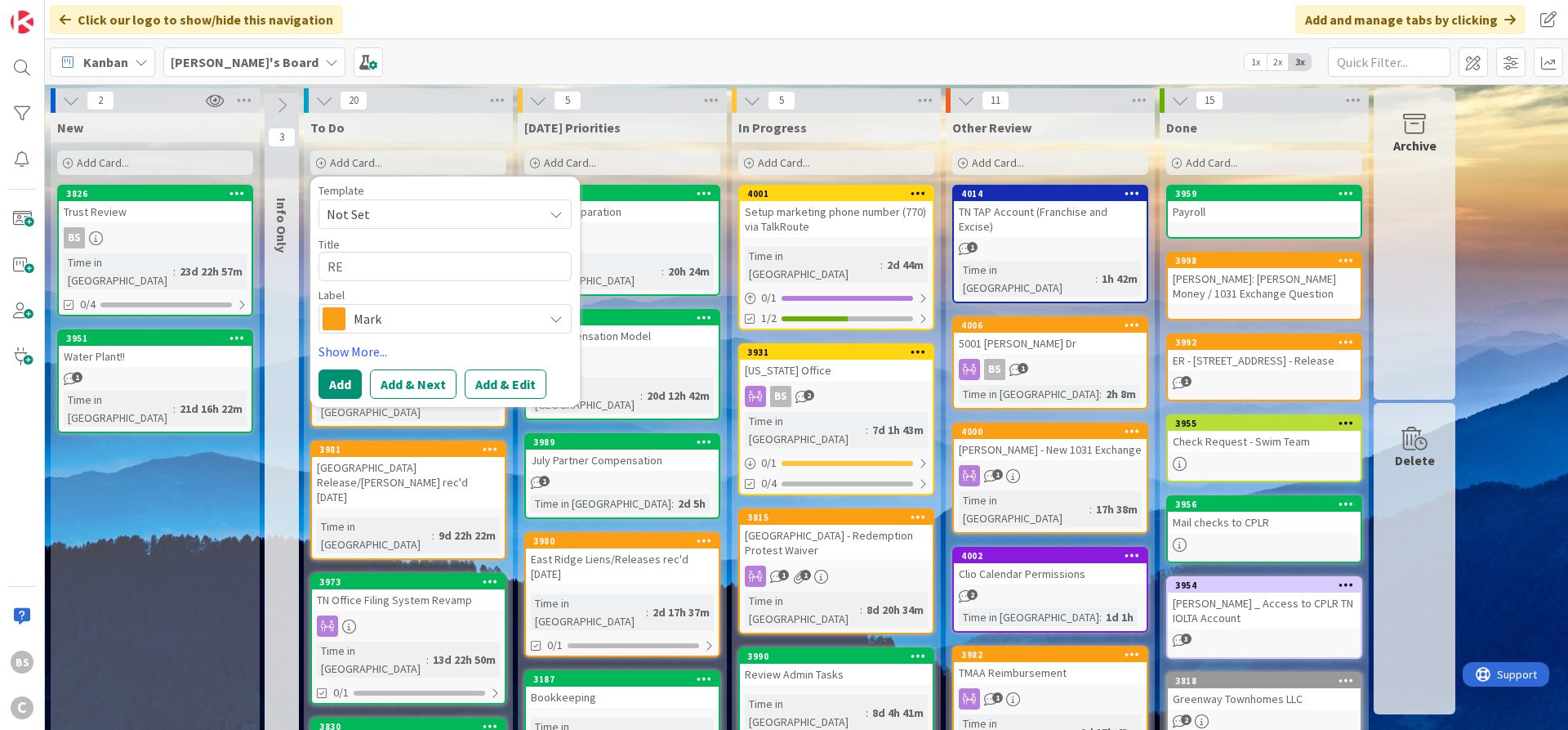
type textarea "REv"
type textarea "x"
type textarea "REvi"
type textarea "x"
type textarea "REvie"
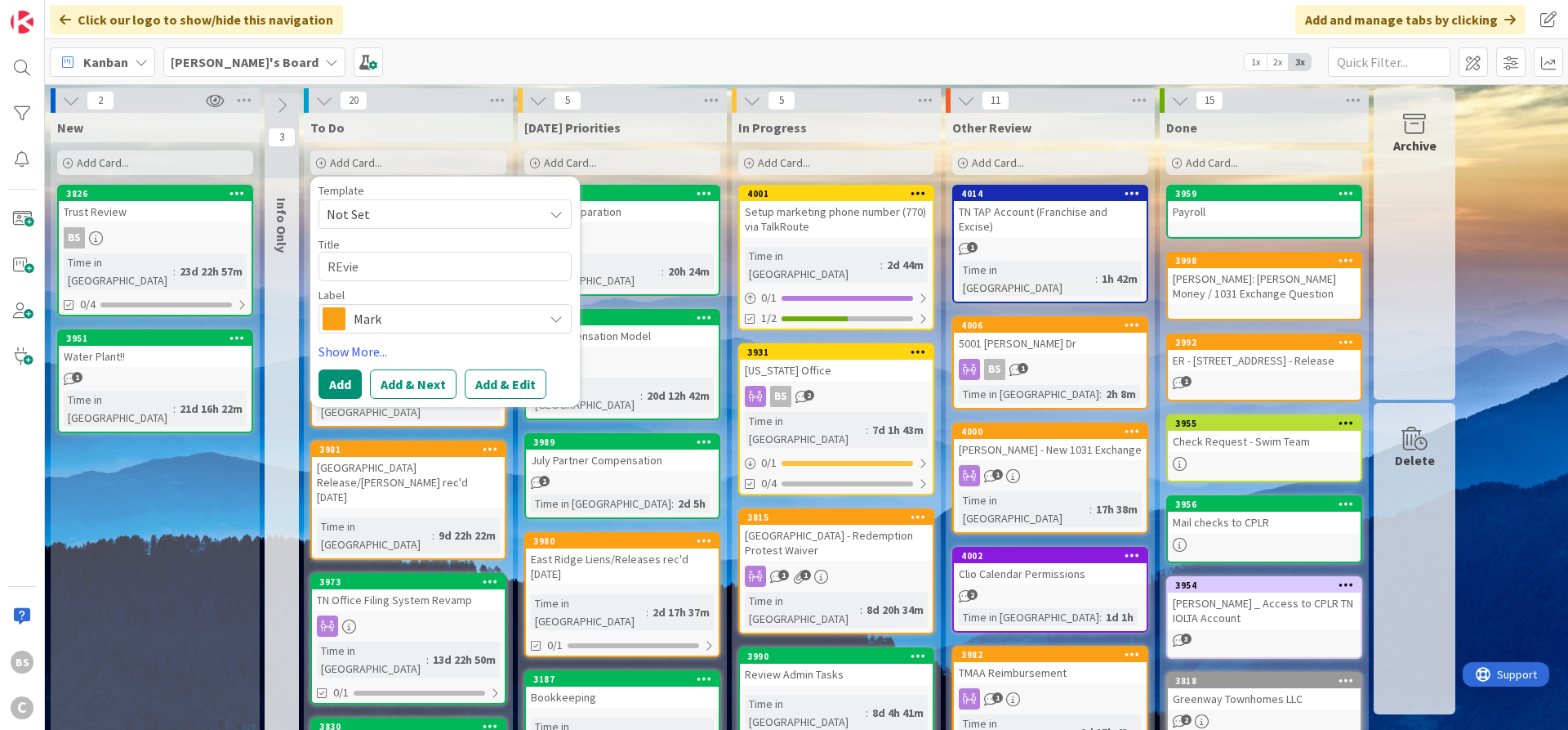
type textarea "x"
type textarea "REview"
type textarea "x"
type textarea "REvie"
type textarea "x"
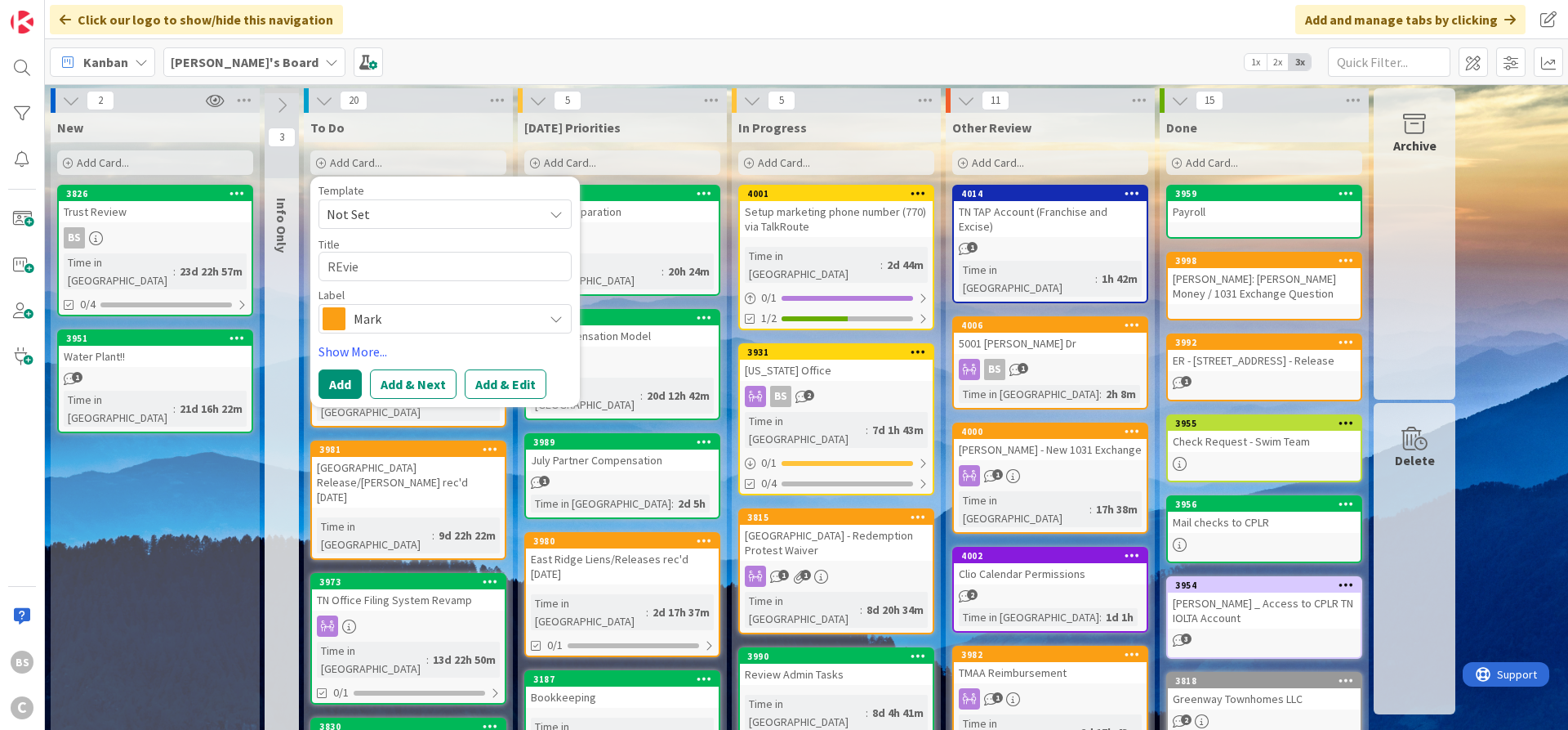
type textarea "REvi"
type textarea "x"
type textarea "REv"
type textarea "x"
type textarea "RE"
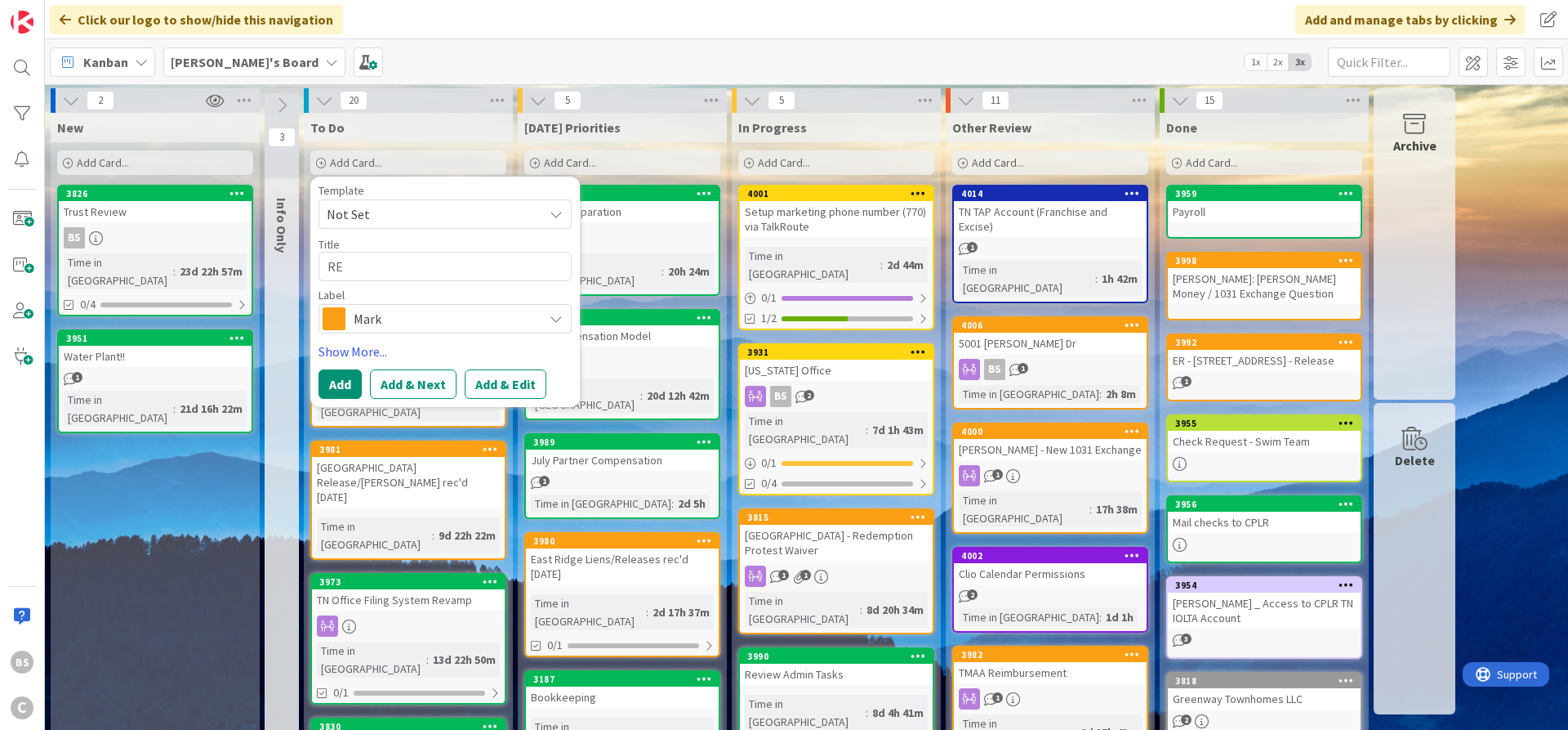
type textarea "x"
type textarea "R"
type textarea "x"
type textarea "Re"
type textarea "x"
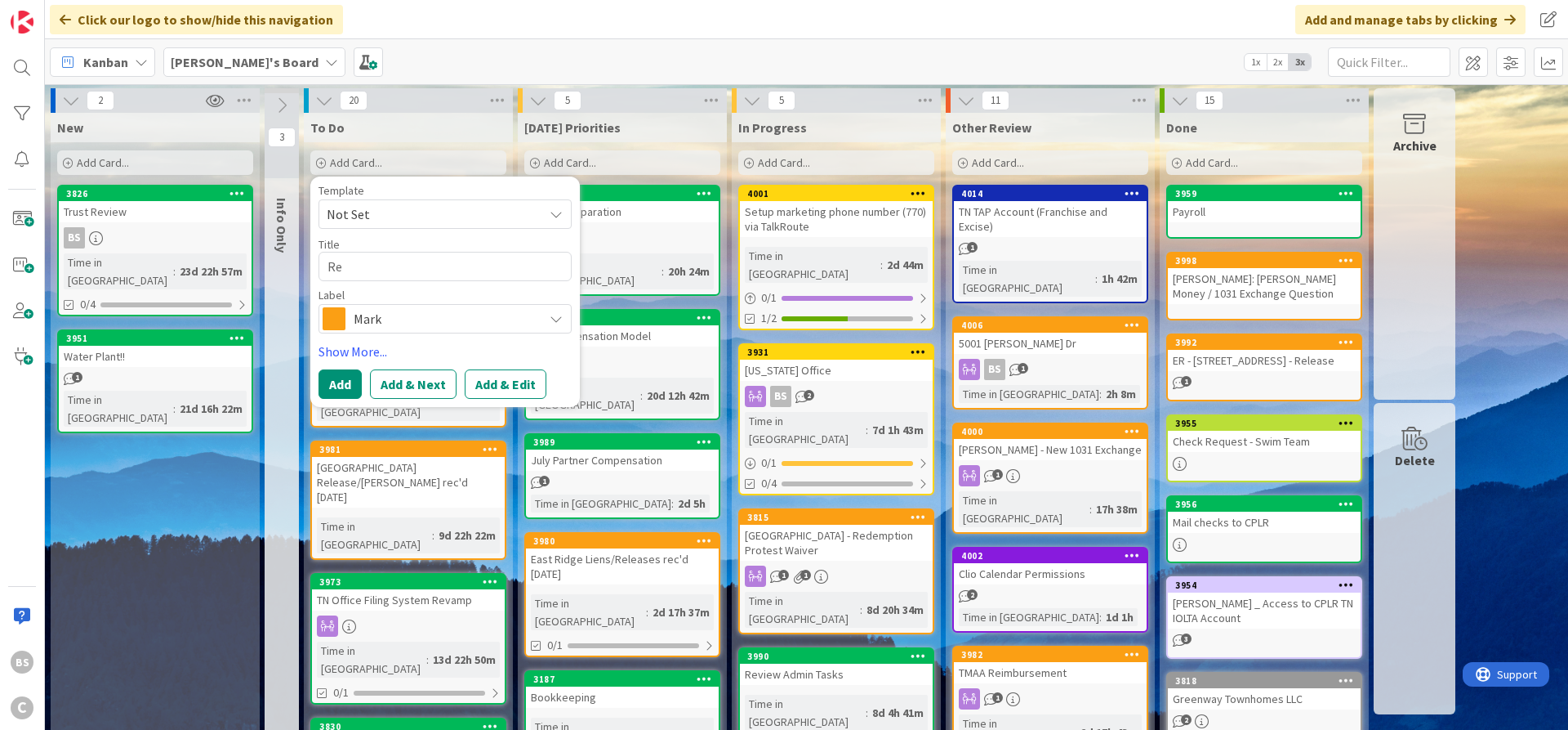
type textarea "Rev"
type textarea "x"
type textarea "Revi"
type textarea "x"
type textarea "Revie"
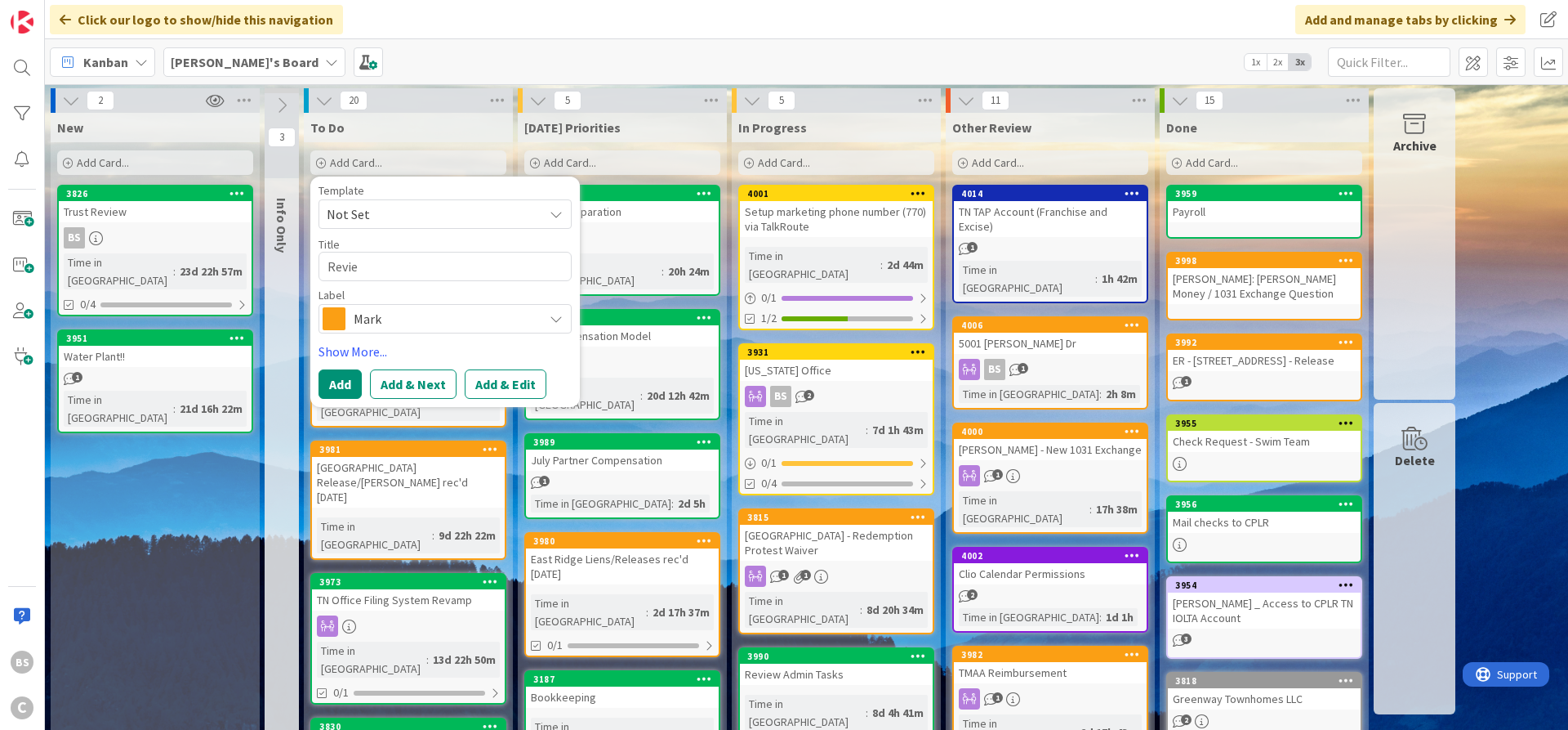
type textarea "x"
type textarea "Review"
type textarea "x"
type textarea "Review"
type textarea "x"
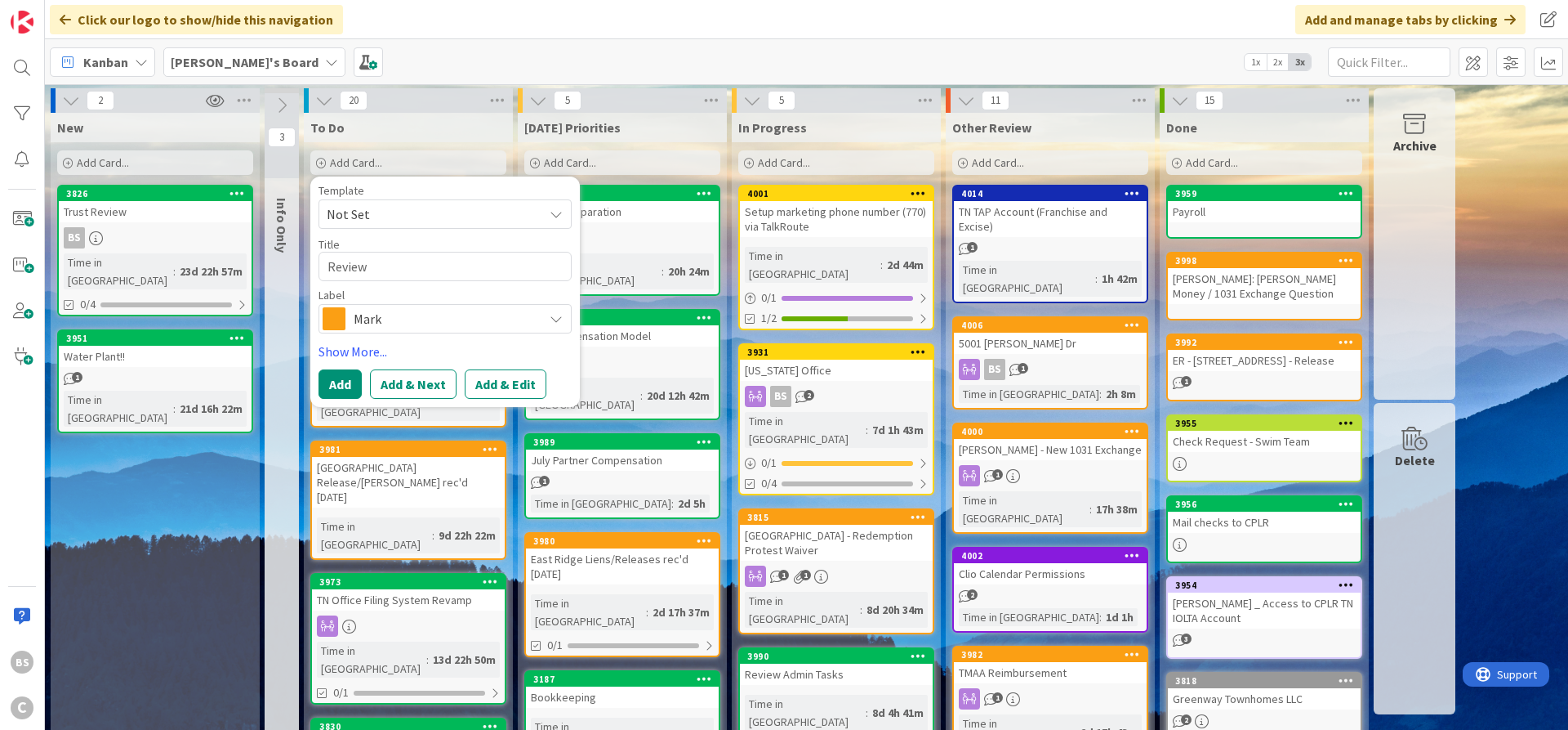
type textarea "Review J"
type textarea "x"
type textarea "Review JM"
type textarea "x"
type textarea "Review JMH"
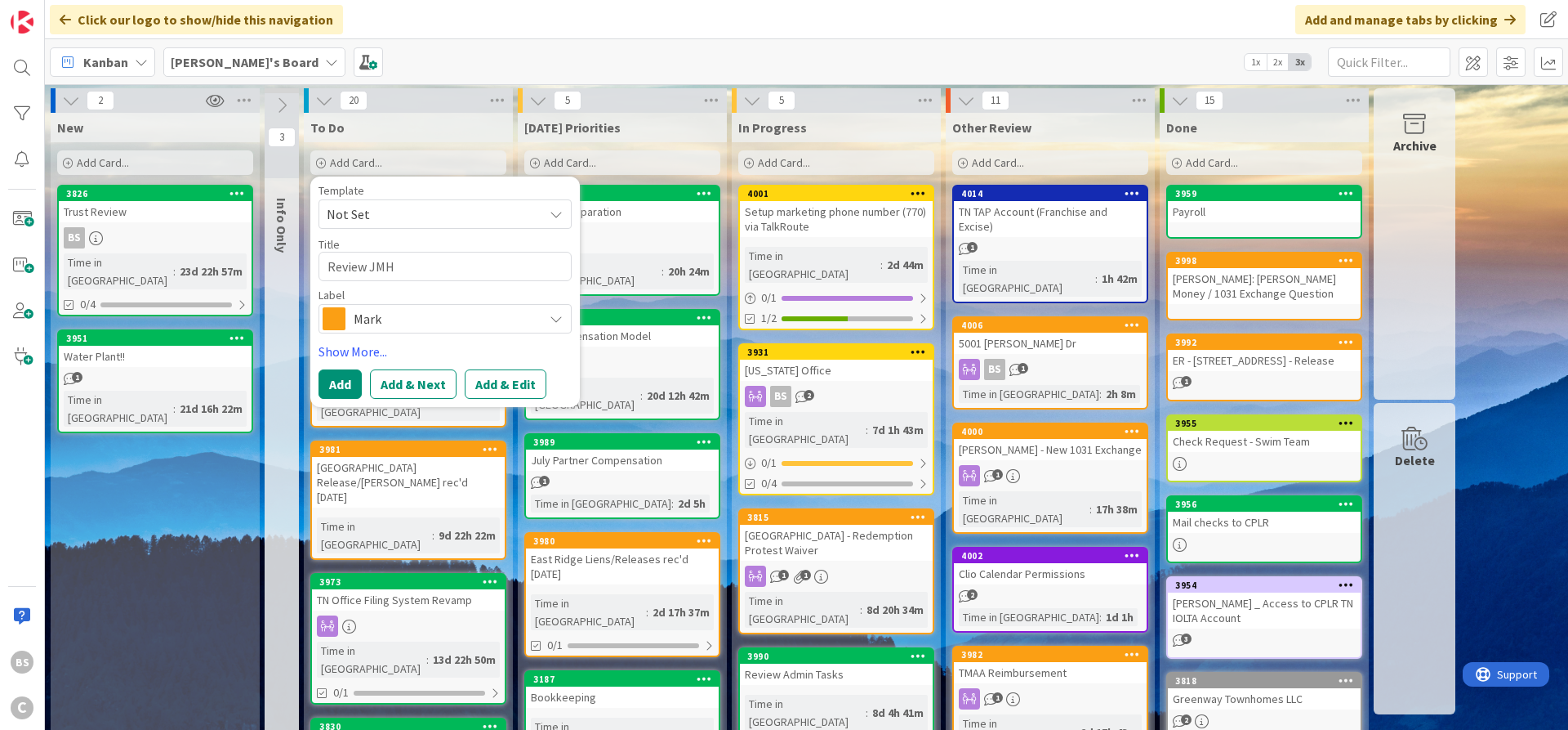
type textarea "x"
type textarea "Review JMH"
type textarea "x"
type textarea "Review JMH s"
type textarea "x"
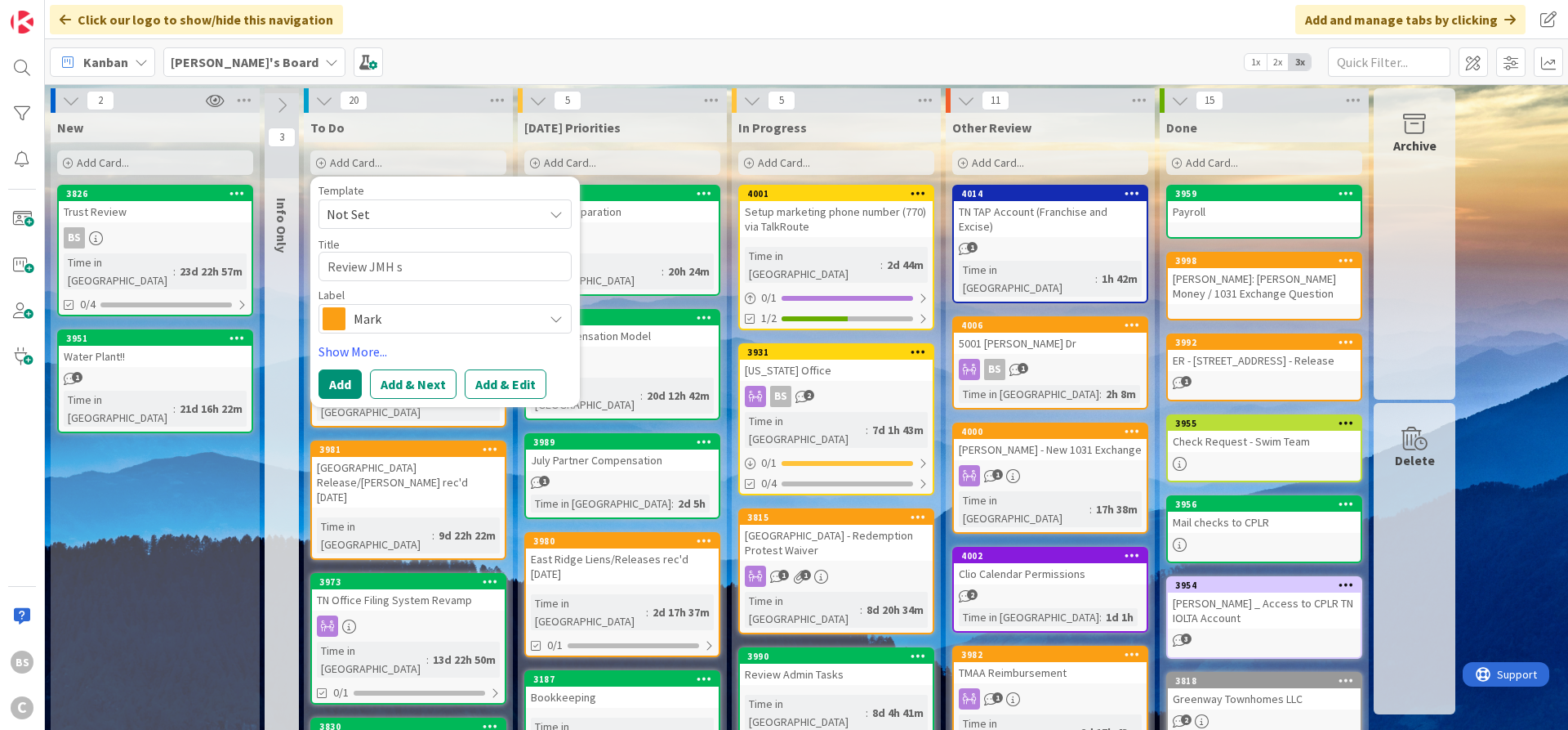
type textarea "Review JMH sp"
type textarea "x"
type textarea "Review JMH spr"
type textarea "x"
type textarea "Review JMH spre"
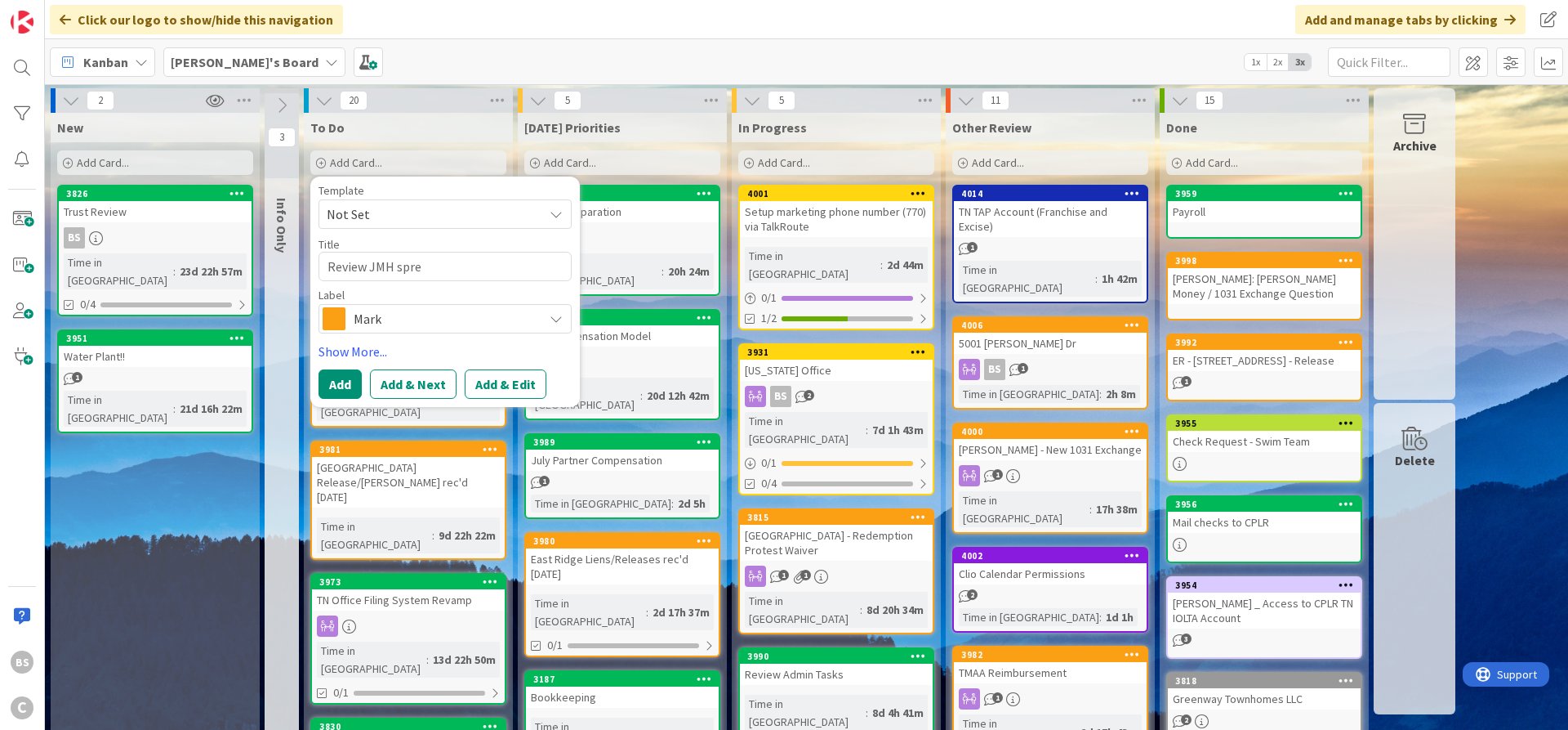
type textarea "x"
type textarea "Review JMH sprea"
type textarea "x"
type textarea "Review JMH spread"
type textarea "x"
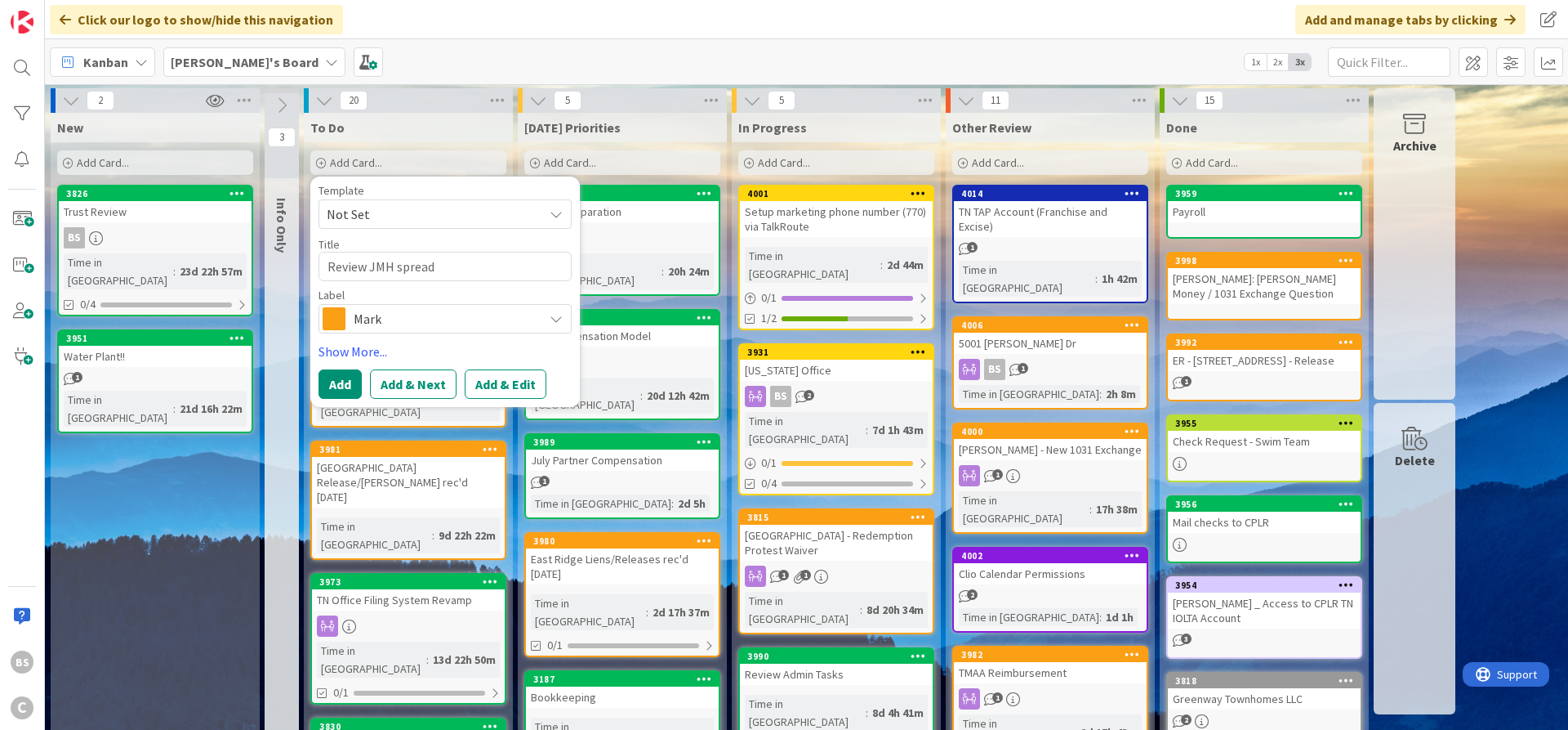
type textarea "Review JMH spreads"
type textarea "x"
type textarea "Review JMH spreadsh"
type textarea "x"
type textarea "Review JMH spreadshe"
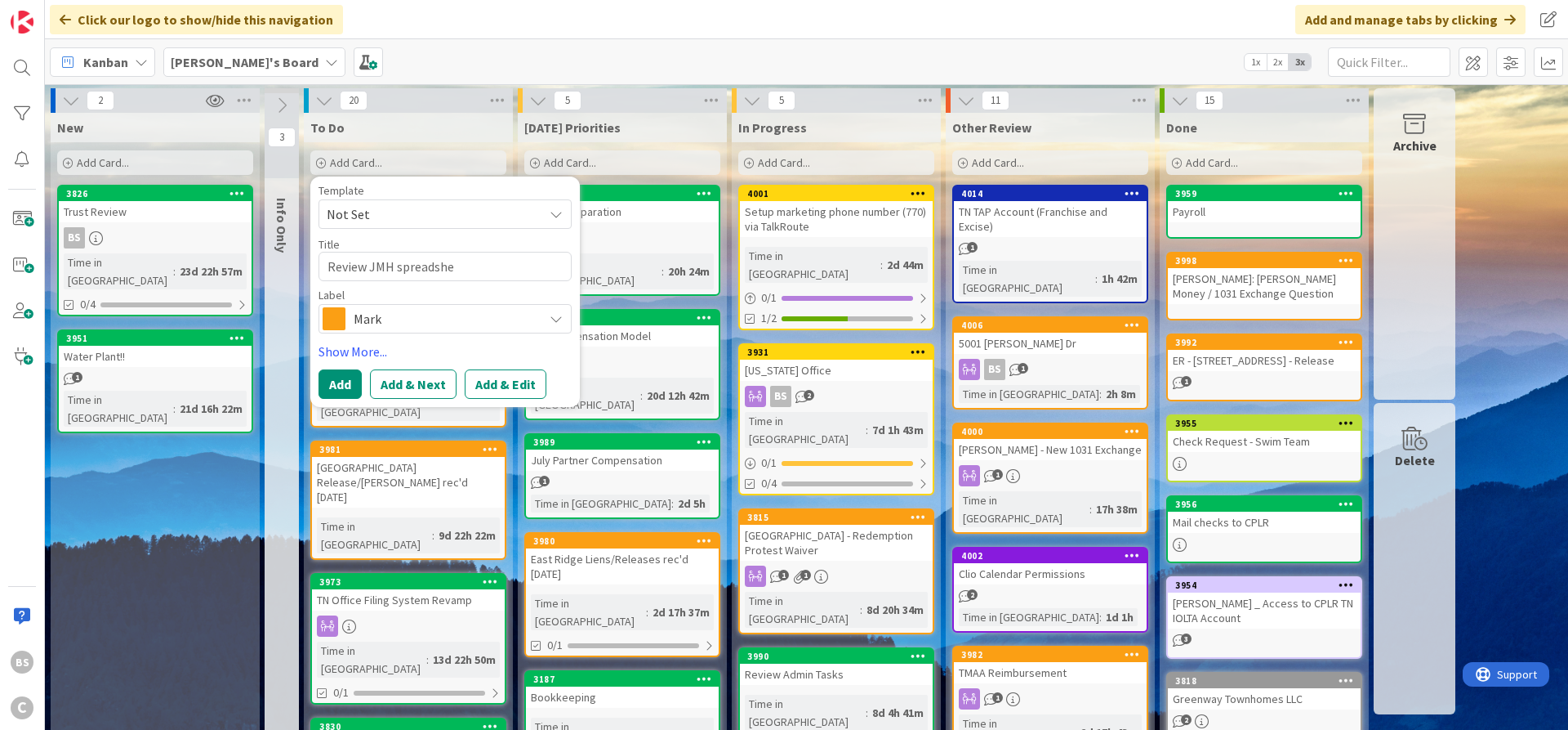
type textarea "x"
type textarea "Review JMH spreadshee"
type textarea "x"
type textarea "Review JMH spreadsheet"
type textarea "x"
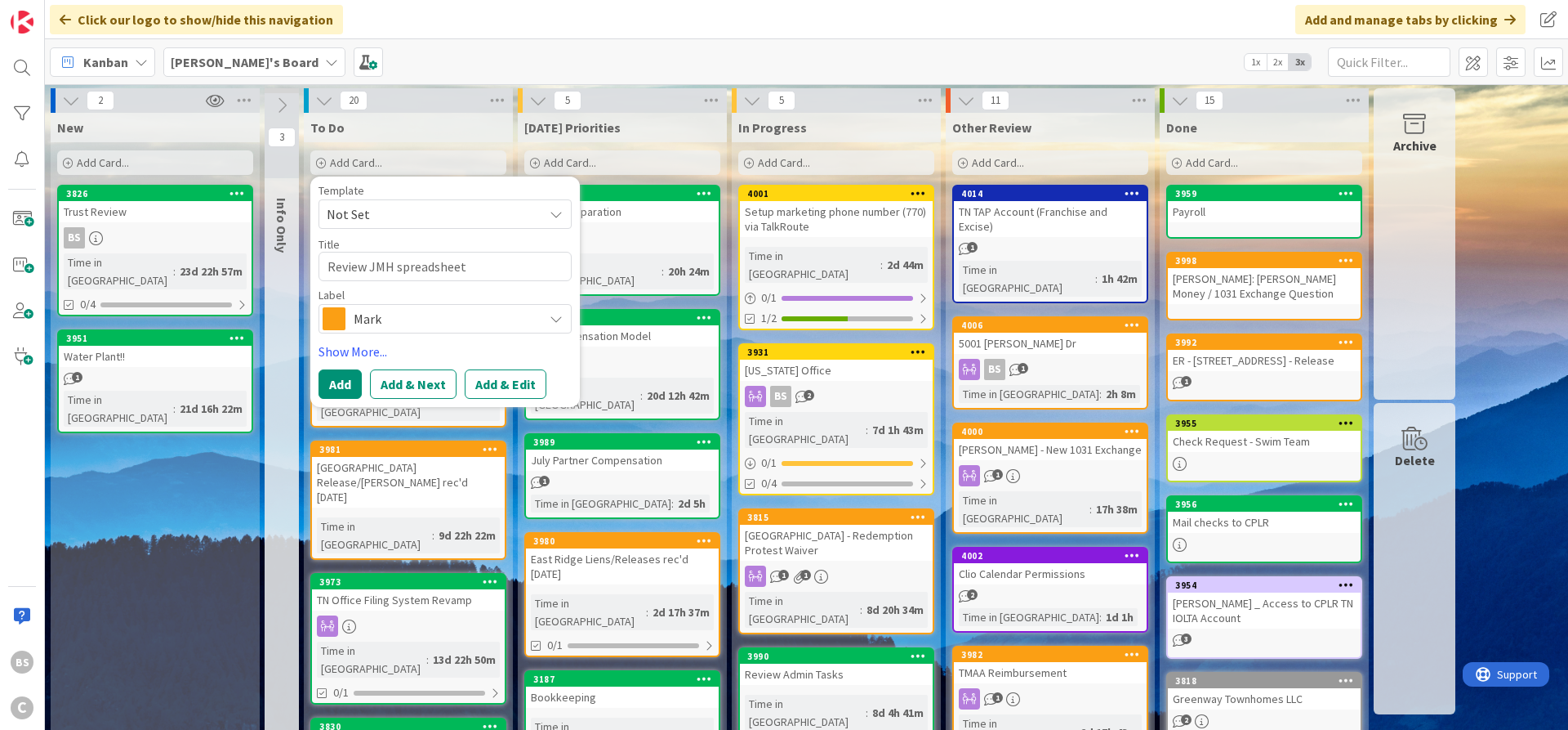
type textarea "Review JMH spreadsheet"
type textarea "x"
type textarea "Review JMH spreadsheet -"
type textarea "x"
type textarea "Review JMH spreadsheet -"
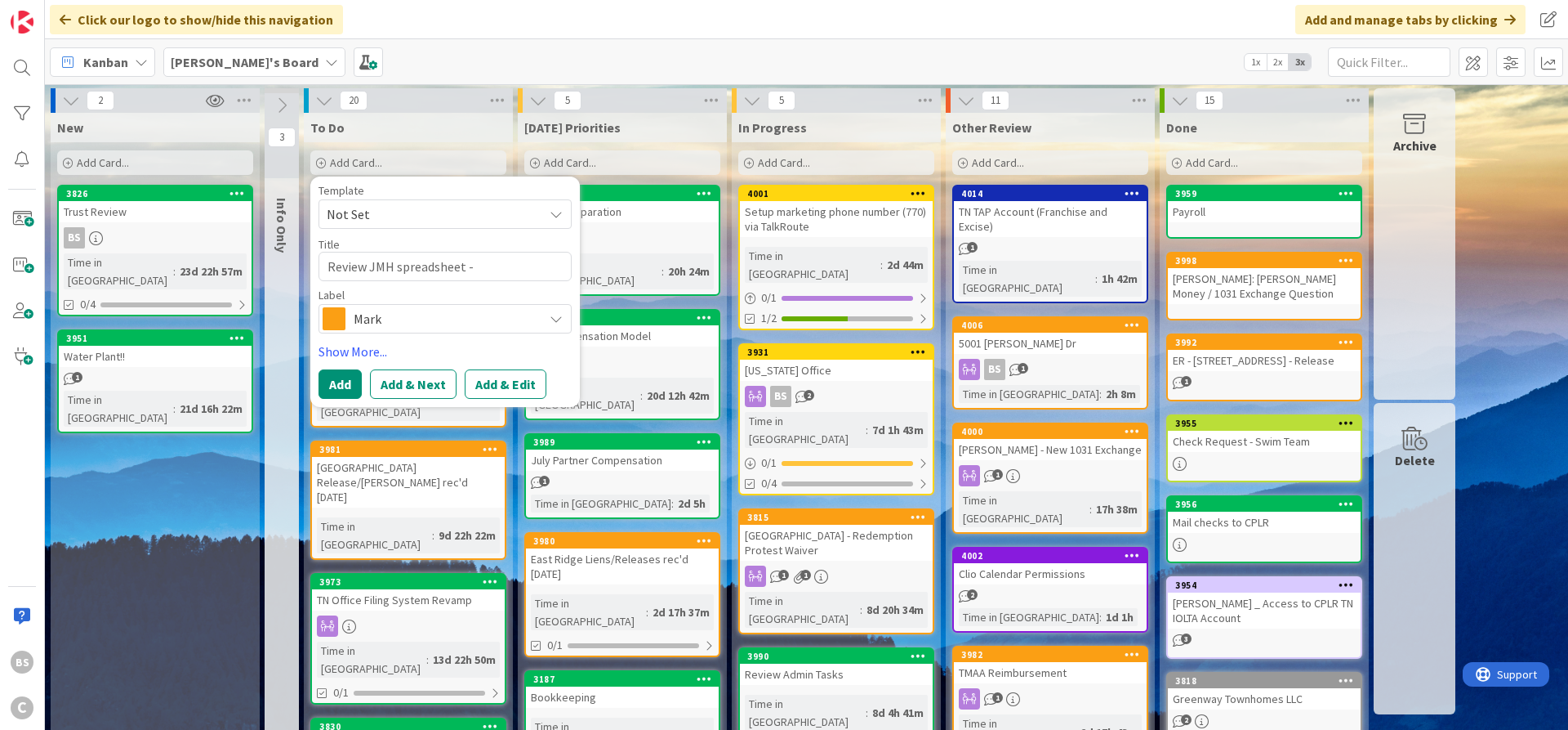
type textarea "x"
type textarea "Review JMH spreadsheet - u"
type textarea "x"
type textarea "Review JMH spreadsheet - up"
type textarea "x"
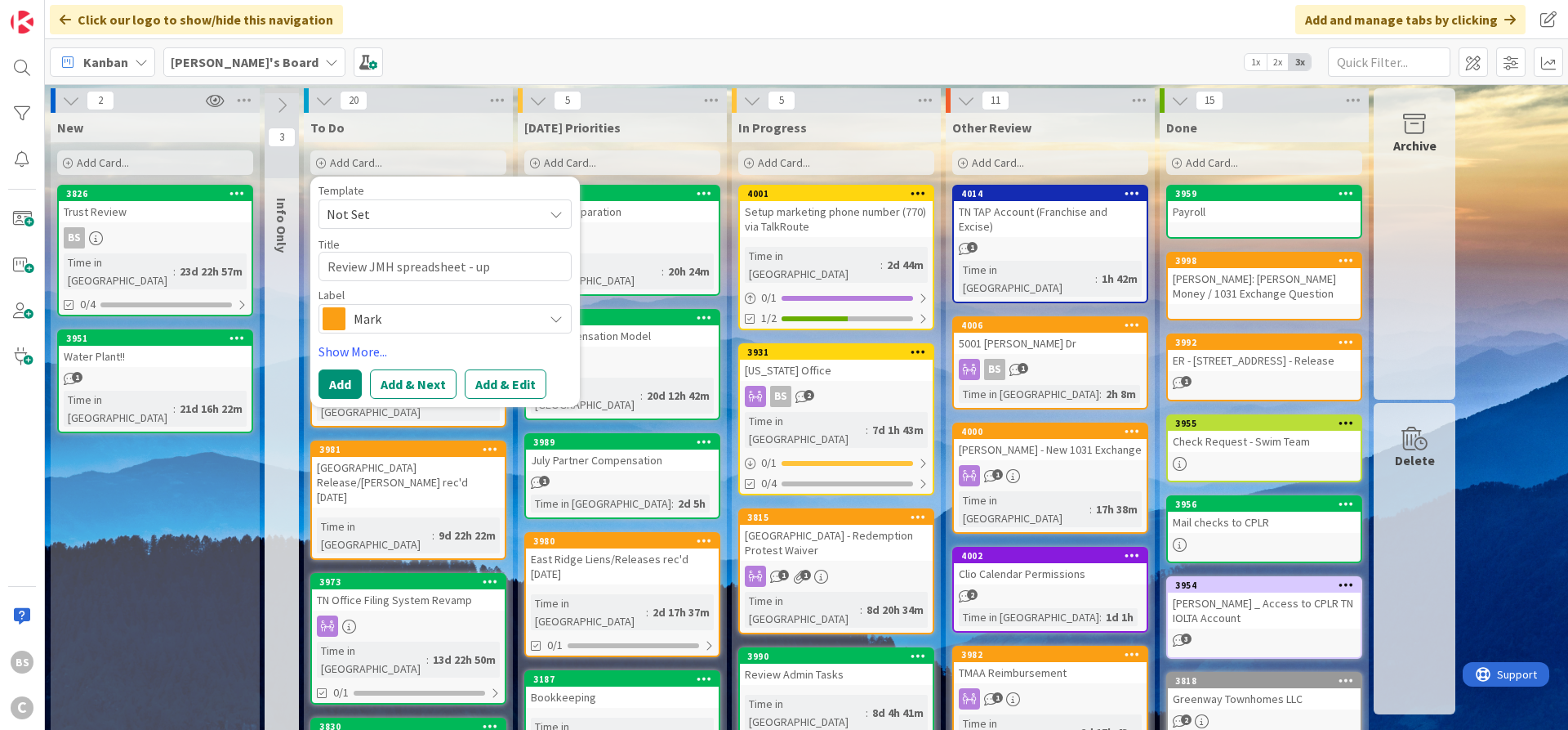
type textarea "Review JMH spreadsheet - upd"
type textarea "x"
type textarea "Review JMH spreadsheet - upda"
type textarea "x"
type textarea "Review JMH spreadsheet - updat"
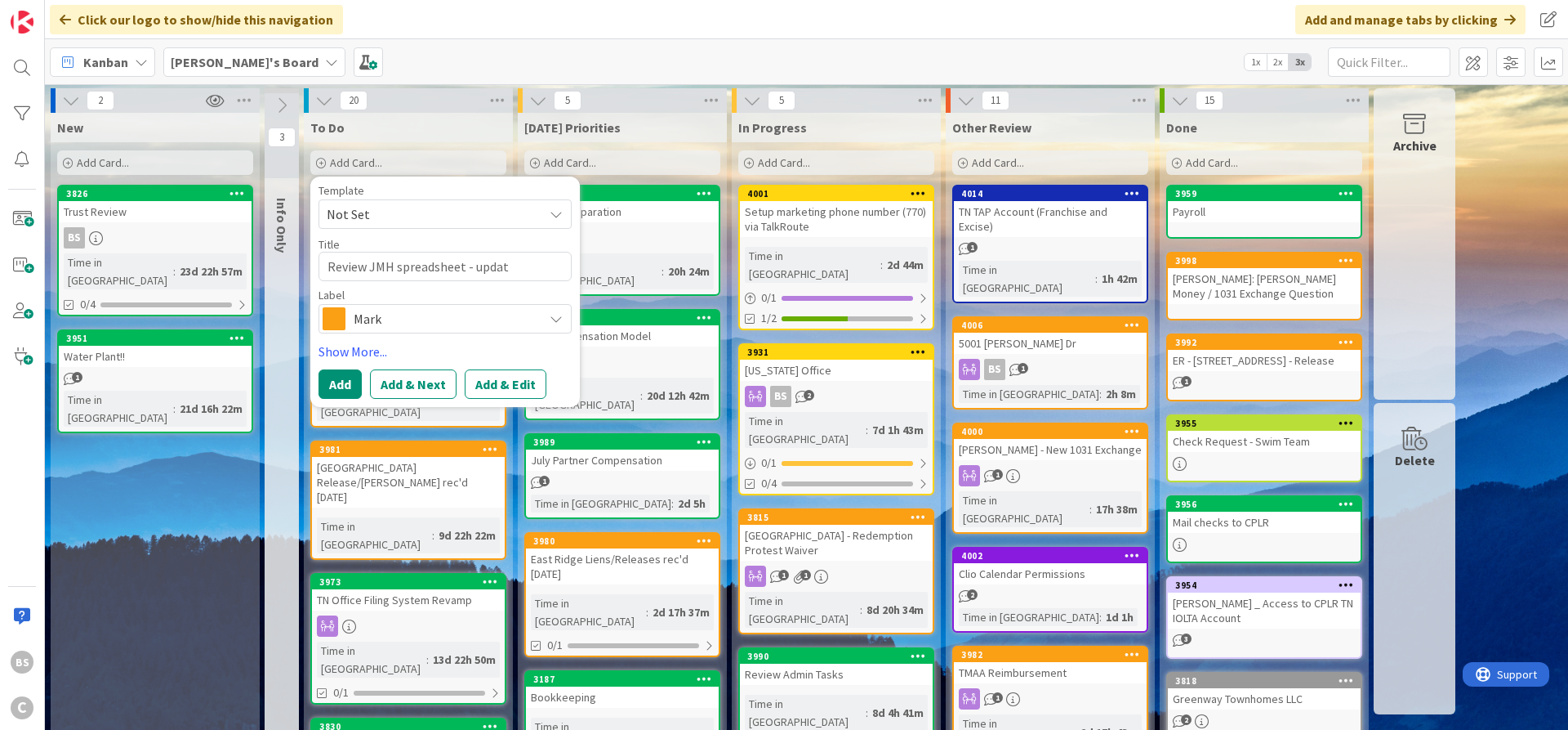
type textarea "x"
type textarea "Review JMH spreadsheet - update"
click at [431, 320] on span "Mark" at bounding box center [444, 318] width 182 height 23
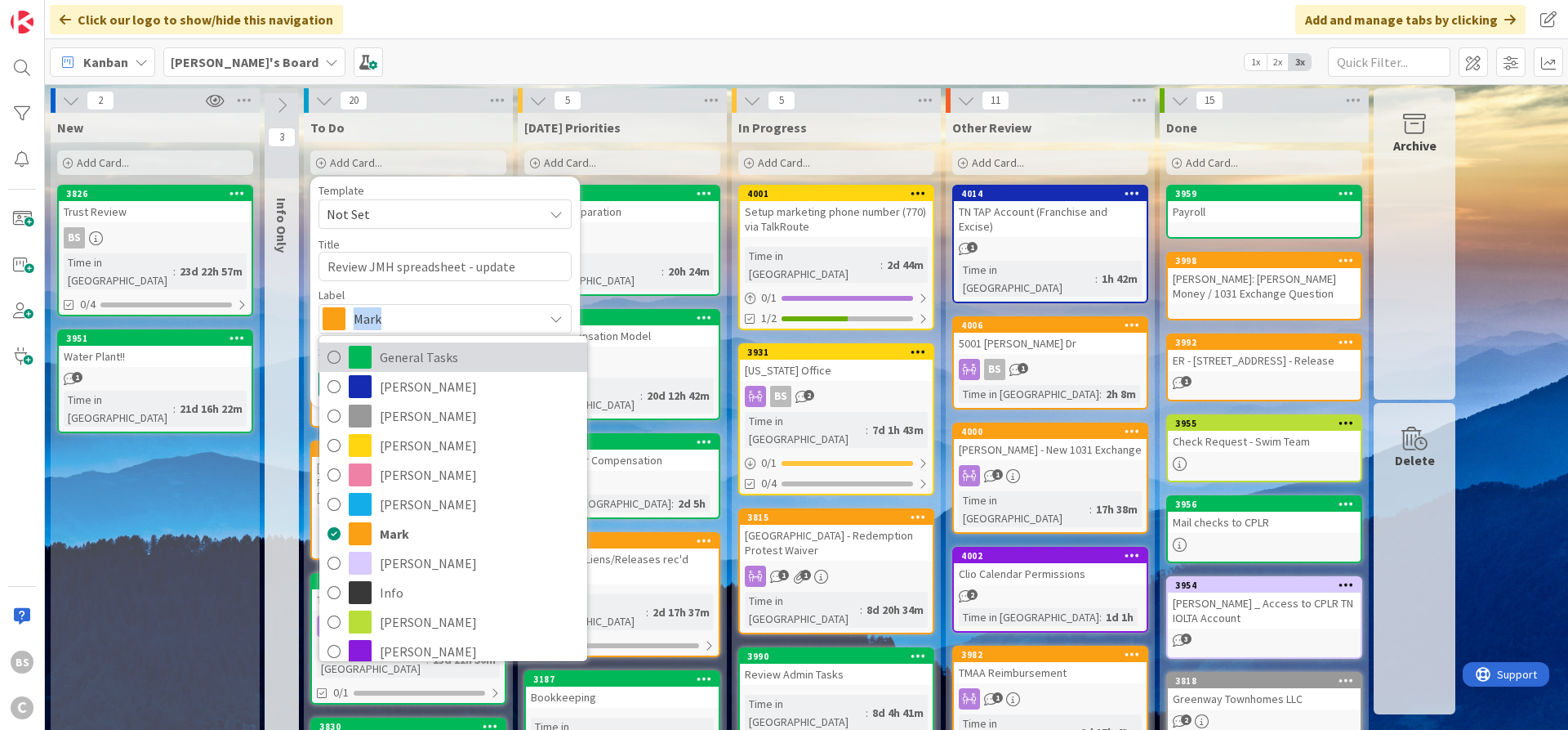
click at [434, 360] on span "General Tasks" at bounding box center [479, 356] width 200 height 24
type textarea "x"
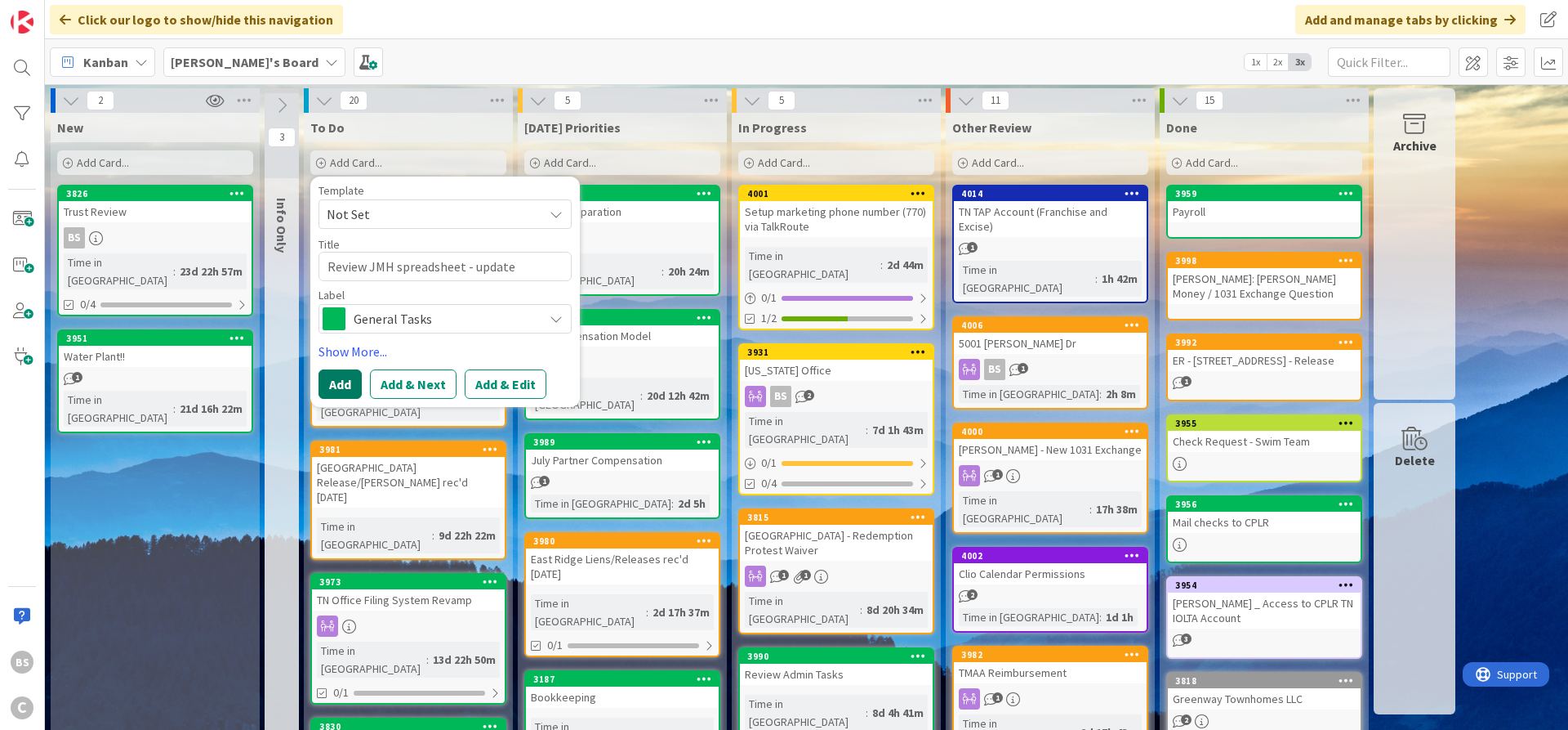
click at [344, 381] on button "Add" at bounding box center [340, 383] width 43 height 30
